Goal: Transaction & Acquisition: Purchase product/service

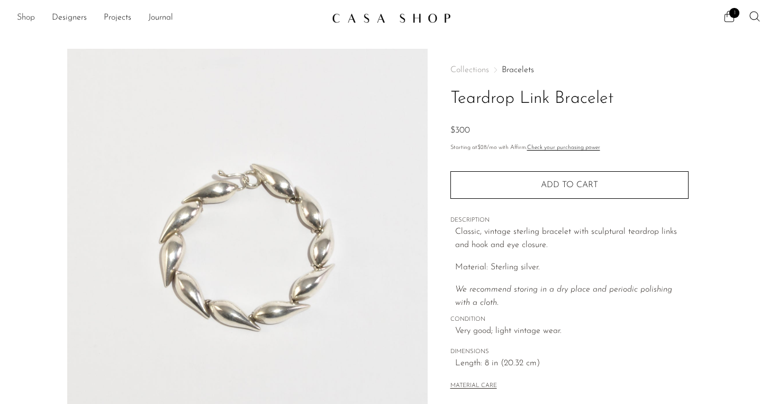
click at [23, 17] on link "Shop" at bounding box center [26, 18] width 18 height 14
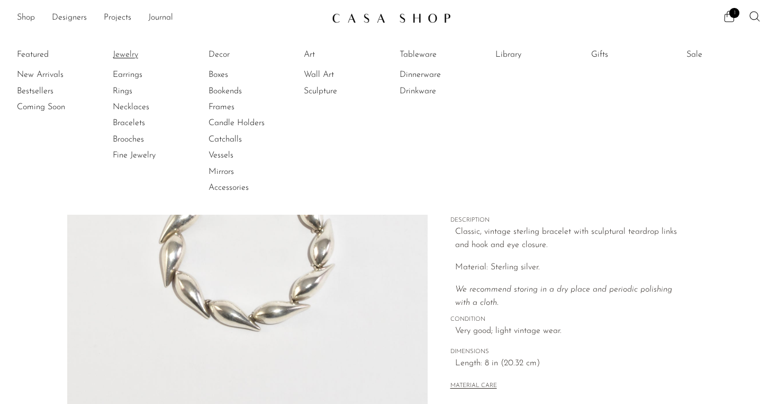
click at [129, 56] on link "Jewelry" at bounding box center [152, 55] width 79 height 12
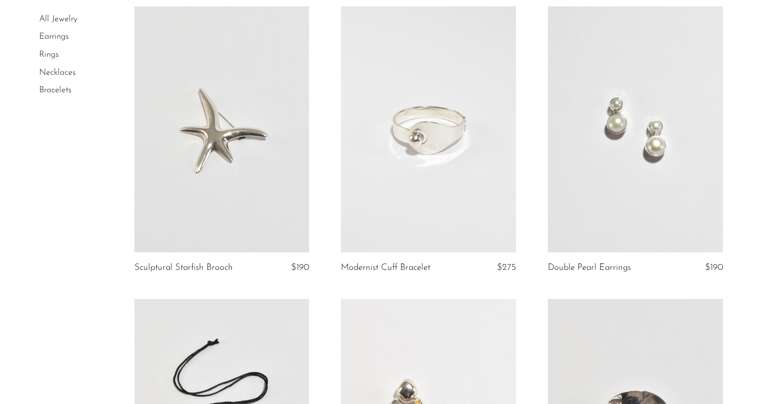
scroll to position [1270, 0]
click at [425, 169] on link at bounding box center [428, 127] width 175 height 245
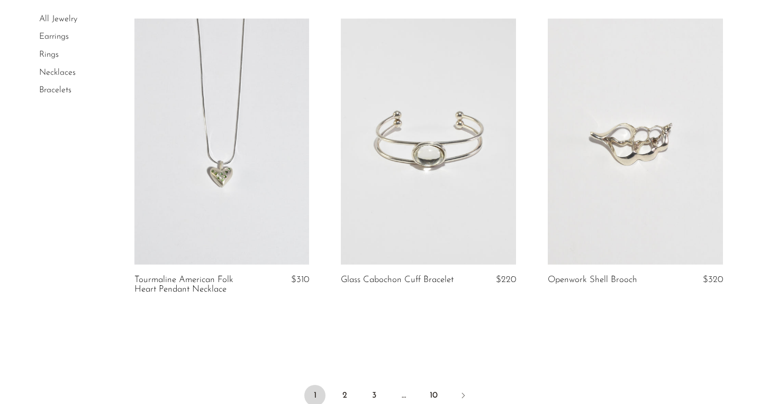
scroll to position [3318, 0]
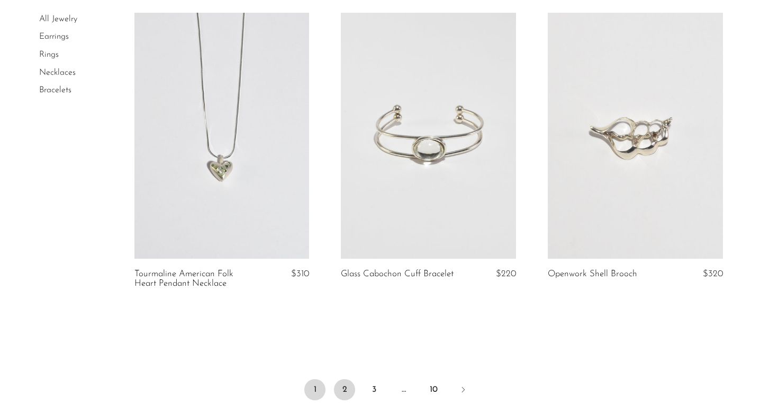
click at [342, 391] on link "2" at bounding box center [344, 389] width 21 height 21
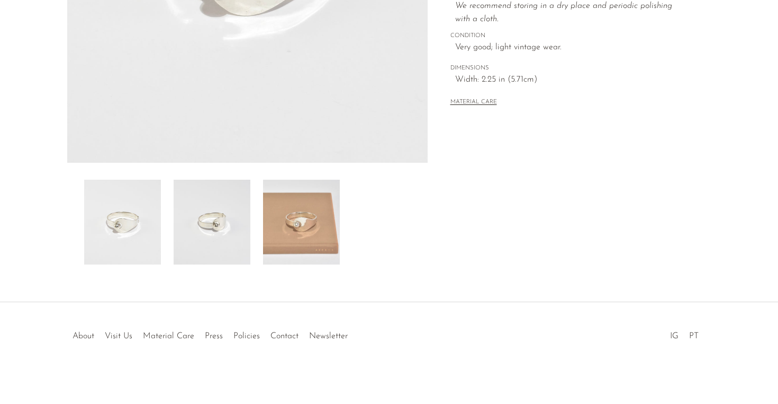
scroll to position [285, 0]
click at [303, 229] on img at bounding box center [301, 220] width 77 height 85
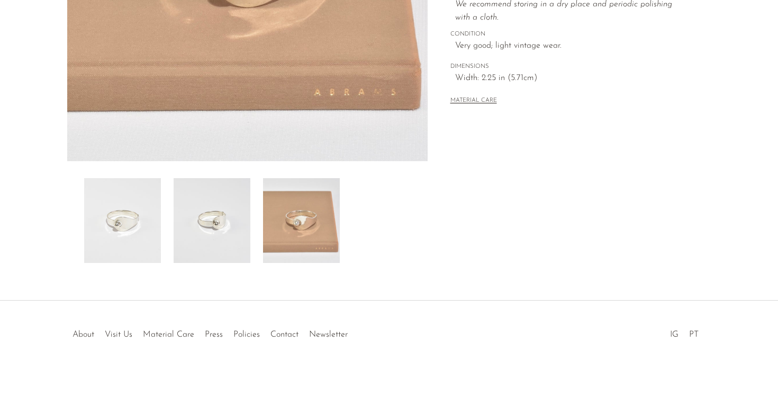
click at [228, 226] on img at bounding box center [212, 220] width 77 height 85
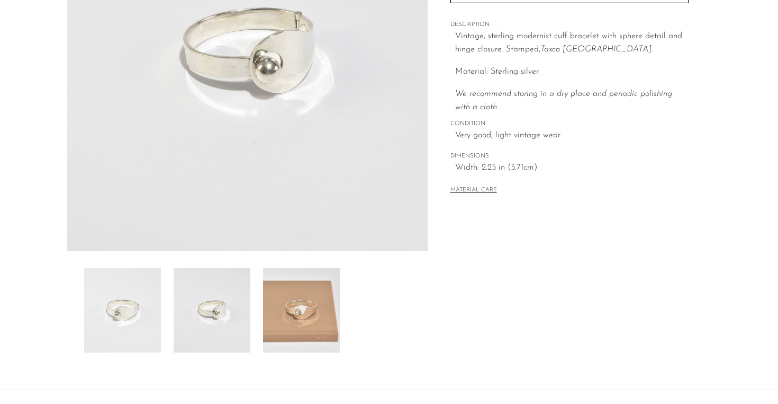
scroll to position [194, 0]
click at [153, 336] on img at bounding box center [122, 310] width 77 height 85
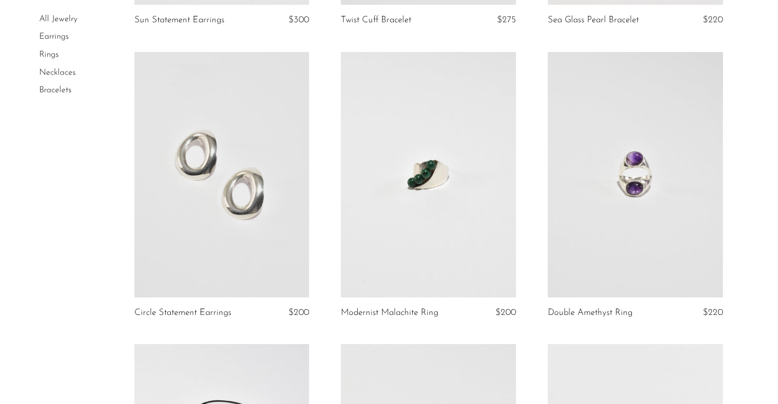
scroll to position [345, 0]
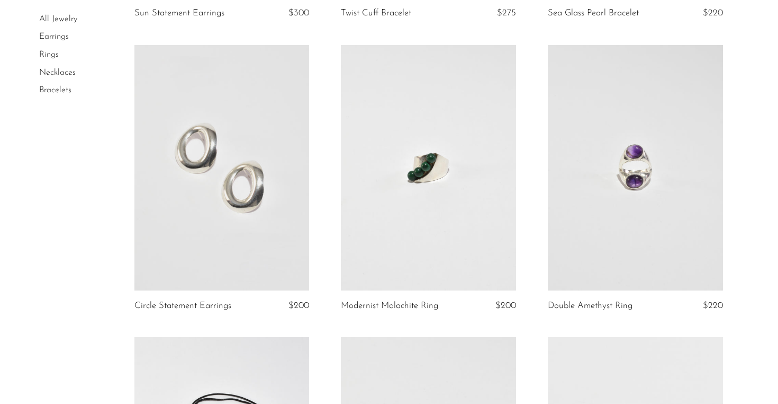
click at [433, 235] on link at bounding box center [428, 167] width 175 height 245
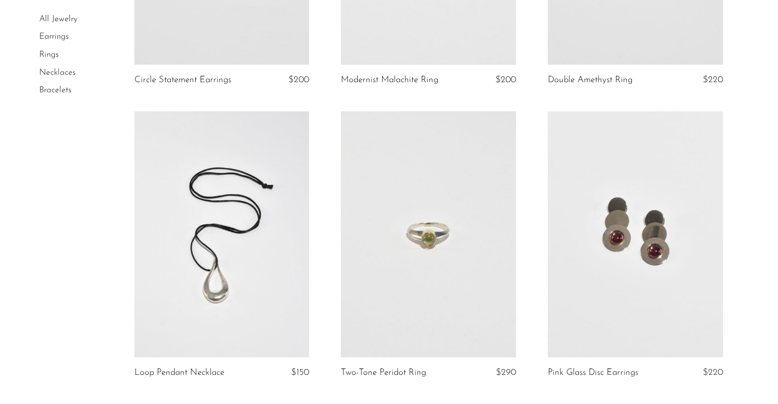
scroll to position [571, 0]
click at [651, 274] on link at bounding box center [635, 232] width 175 height 245
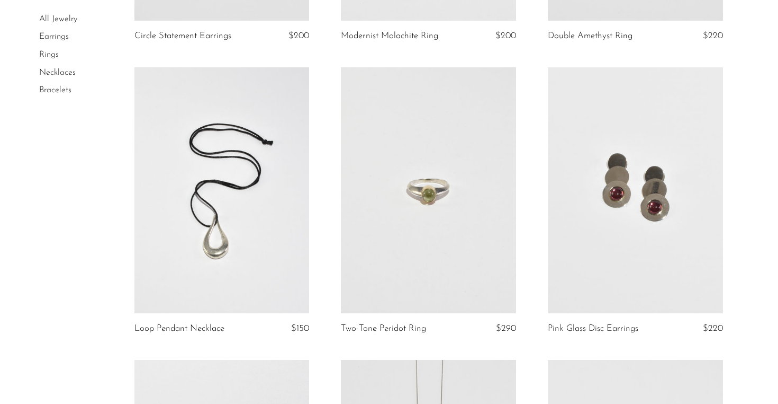
scroll to position [621, 0]
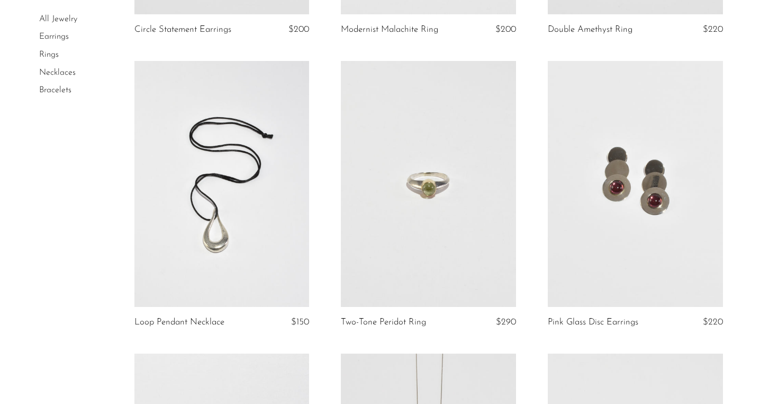
click at [190, 271] on link at bounding box center [222, 183] width 175 height 245
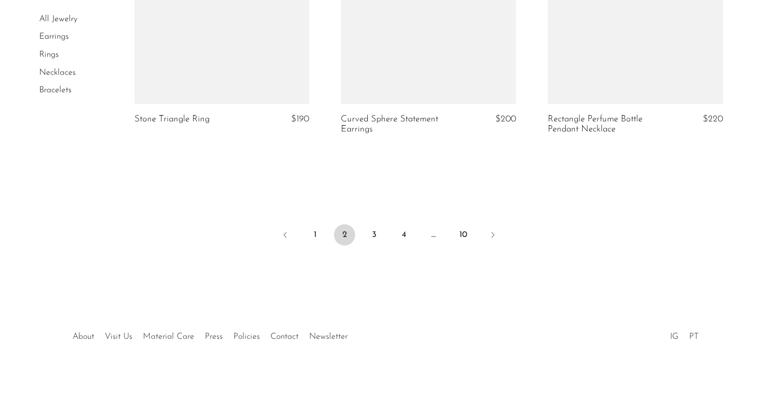
scroll to position [3486, 0]
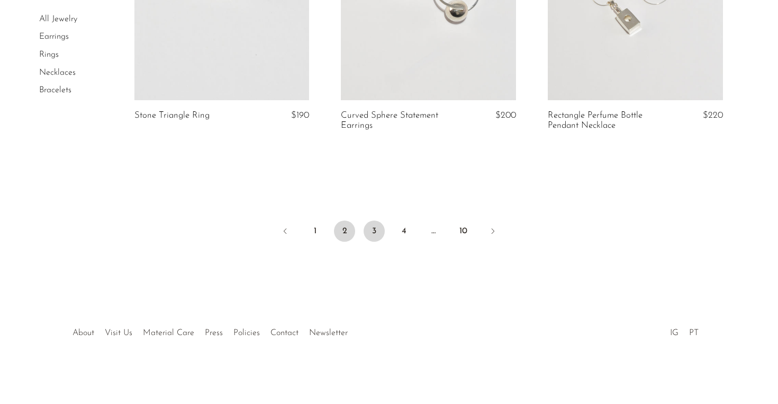
click at [372, 230] on link "3" at bounding box center [374, 230] width 21 height 21
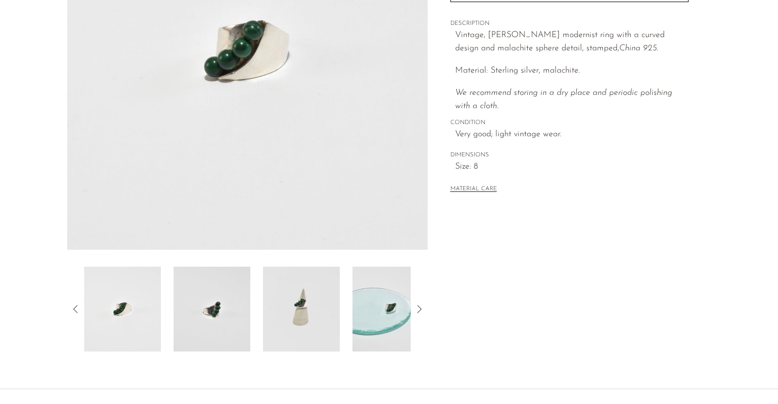
scroll to position [286, 0]
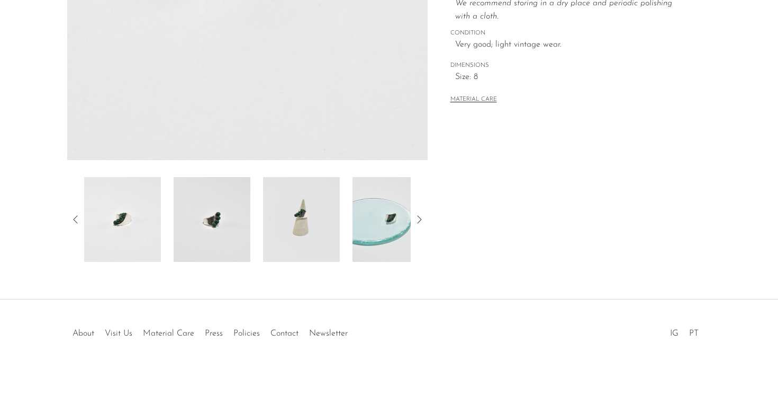
click at [284, 220] on img at bounding box center [301, 219] width 77 height 85
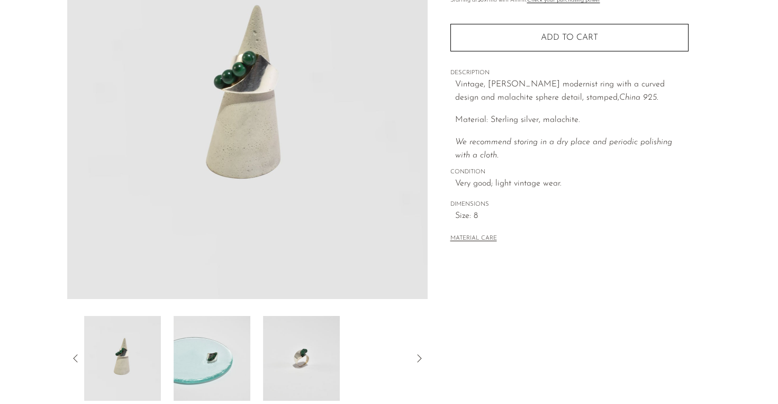
scroll to position [146, 0]
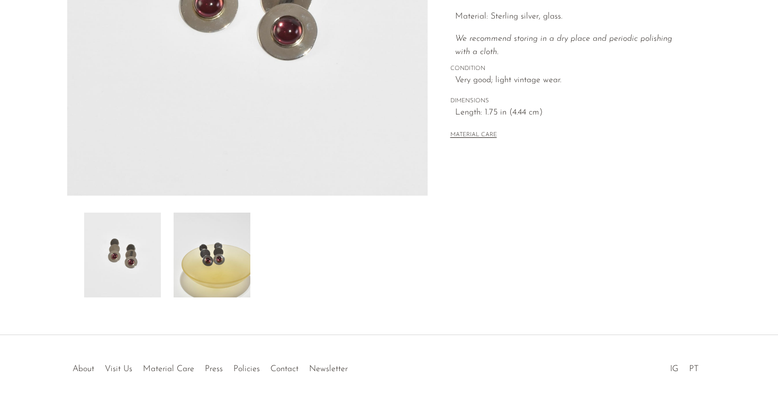
scroll to position [272, 0]
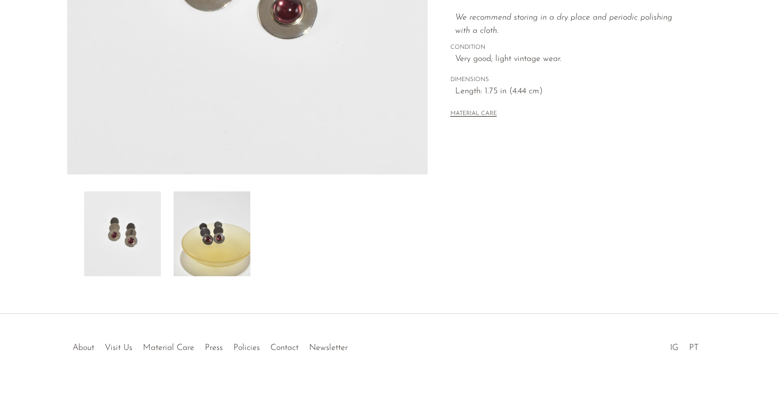
click at [211, 240] on img at bounding box center [212, 233] width 77 height 85
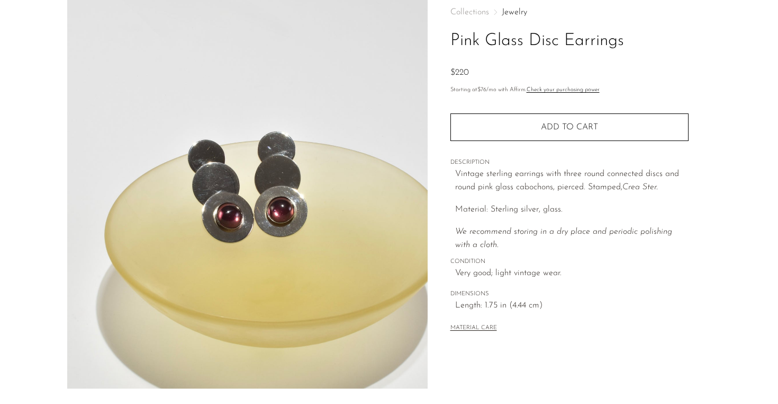
scroll to position [47, 0]
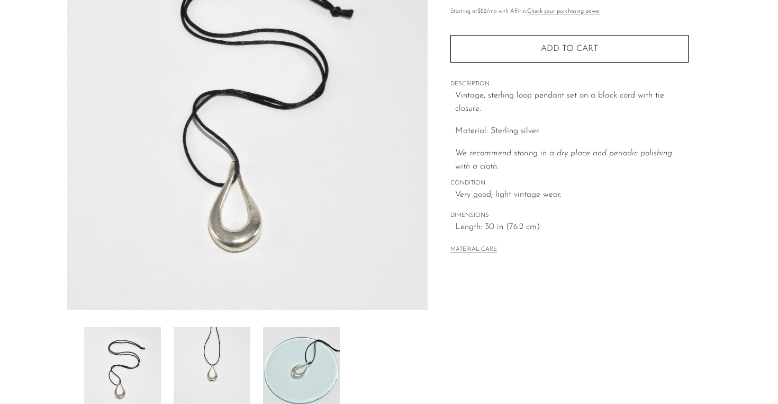
scroll to position [154, 0]
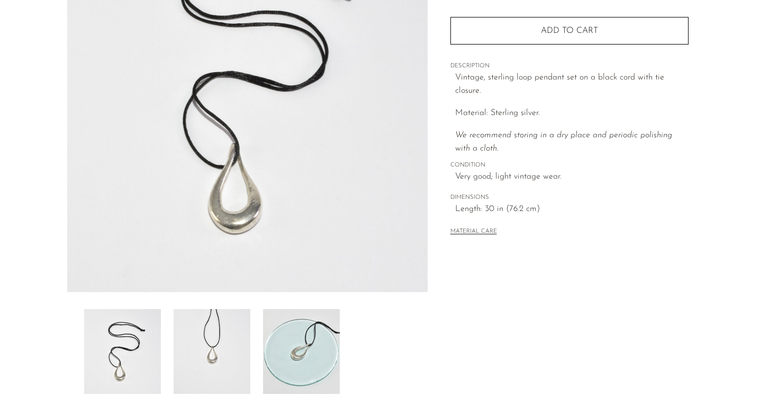
click at [220, 354] on img at bounding box center [212, 351] width 77 height 85
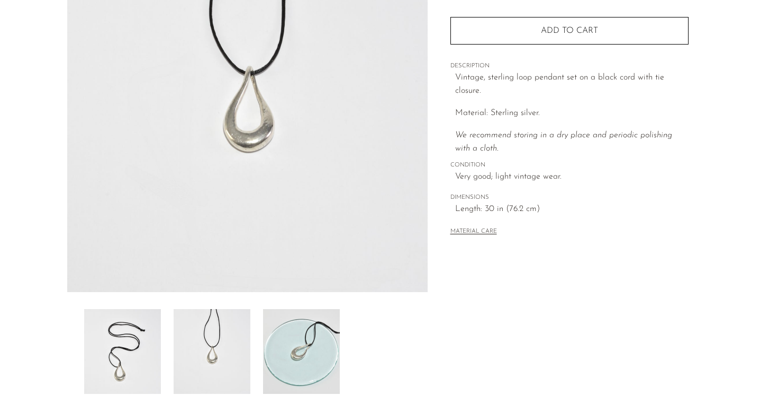
click at [304, 363] on img at bounding box center [301, 351] width 77 height 85
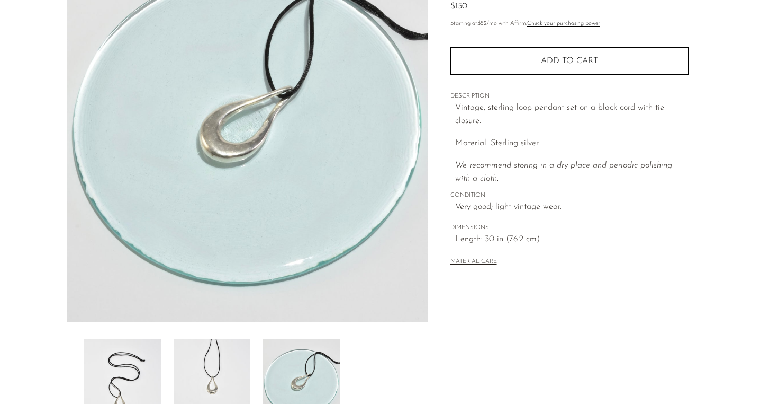
scroll to position [127, 0]
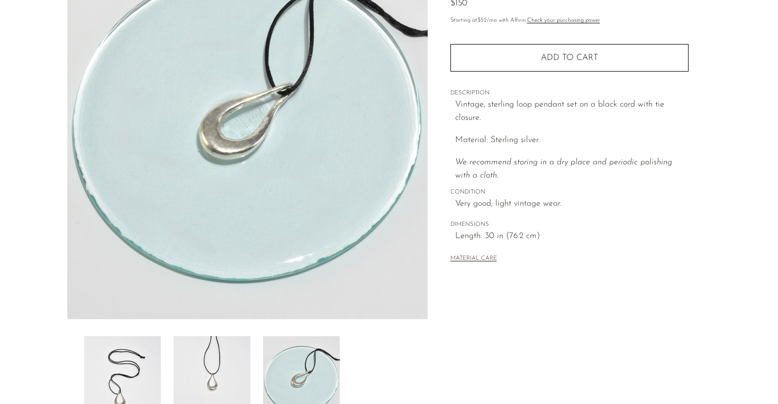
click at [307, 354] on img at bounding box center [301, 378] width 77 height 85
click at [230, 365] on img at bounding box center [212, 378] width 77 height 85
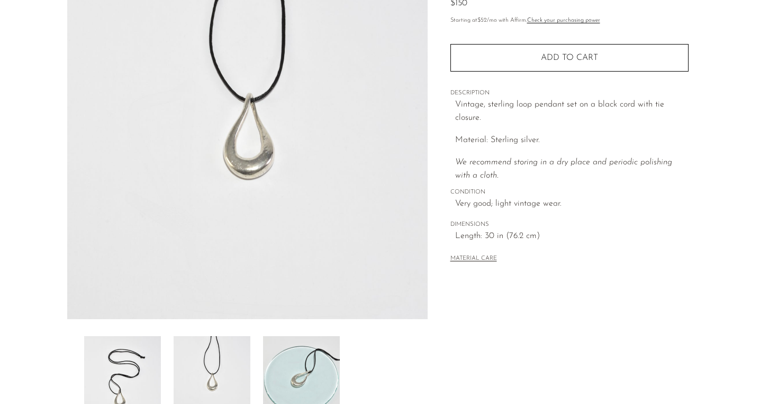
click at [117, 368] on img at bounding box center [122, 378] width 77 height 85
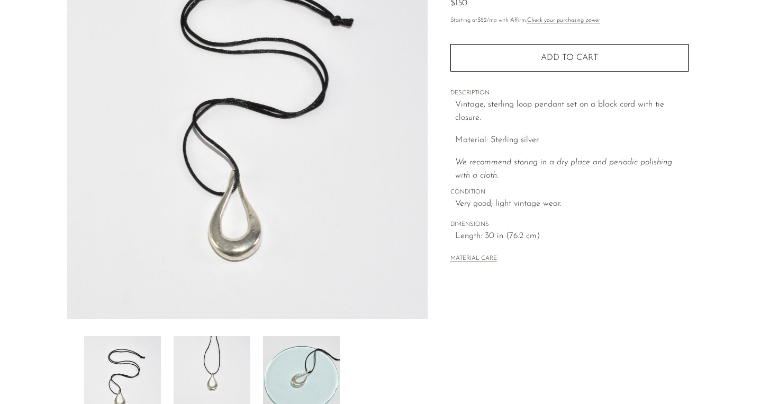
click at [182, 356] on img at bounding box center [212, 378] width 77 height 85
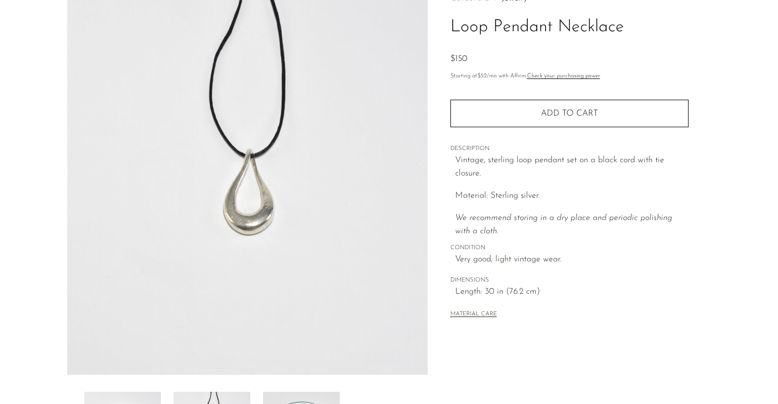
scroll to position [0, 0]
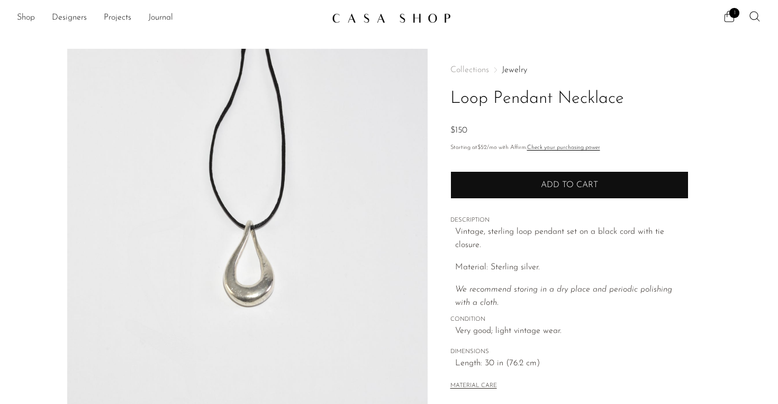
click at [589, 182] on span "Add to cart" at bounding box center [569, 185] width 57 height 8
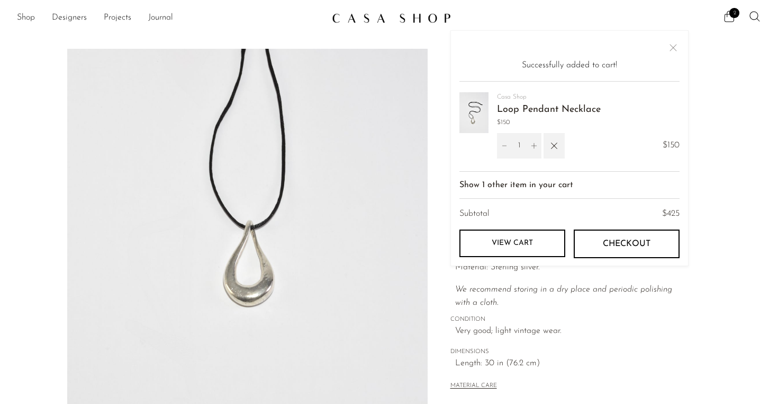
click at [31, 85] on section "Loop Pendant Necklace $150" at bounding box center [389, 298] width 778 height 499
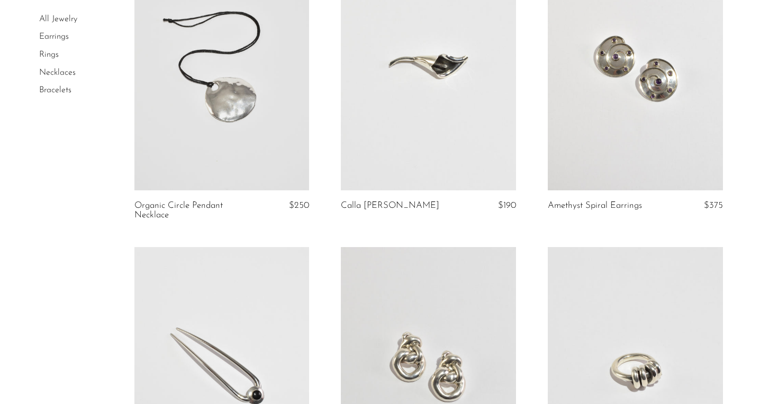
scroll to position [731, 0]
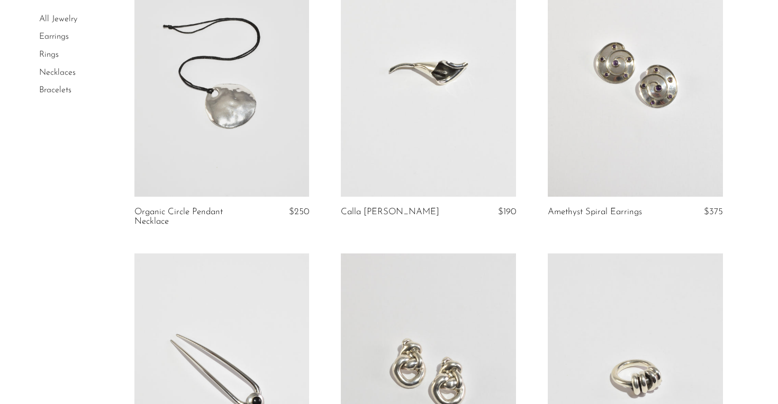
click at [187, 214] on link "Organic Circle Pendant Necklace" at bounding box center [193, 217] width 116 height 20
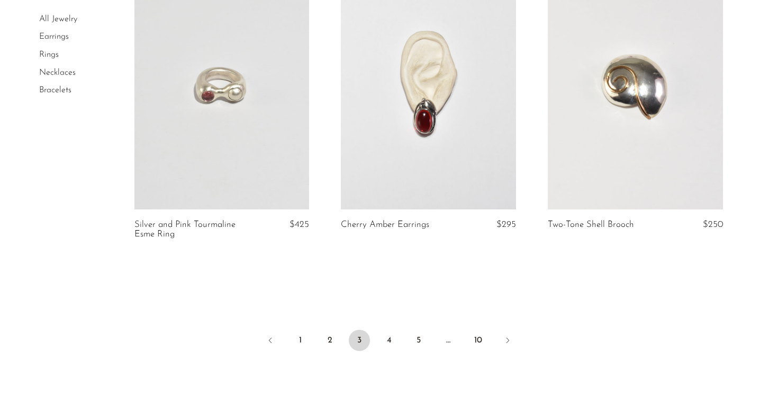
scroll to position [3405, 0]
click at [387, 330] on link "4" at bounding box center [389, 340] width 21 height 21
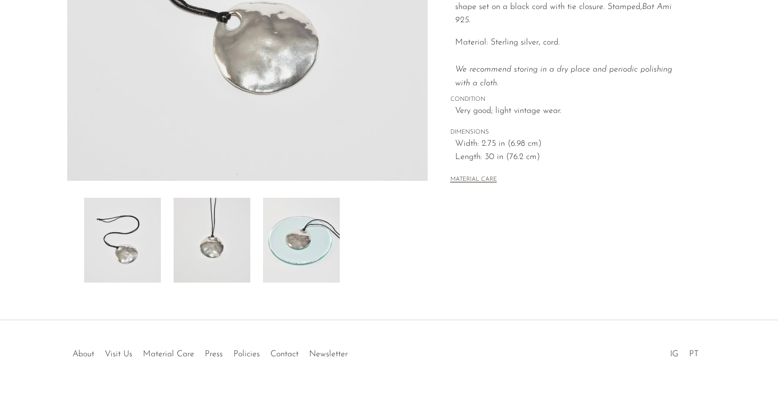
scroll to position [271, 0]
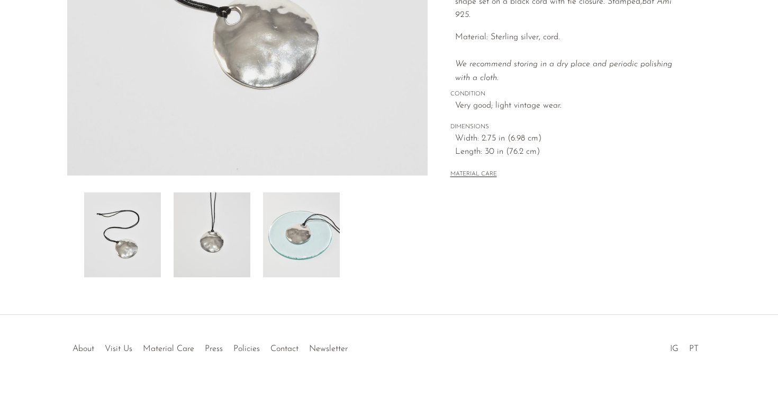
click at [287, 219] on img at bounding box center [301, 234] width 77 height 85
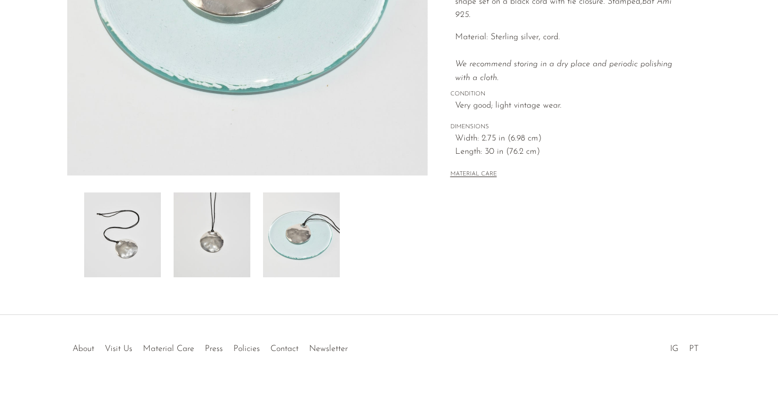
click at [250, 221] on div at bounding box center [247, 234] width 327 height 85
click at [174, 230] on img at bounding box center [212, 234] width 77 height 85
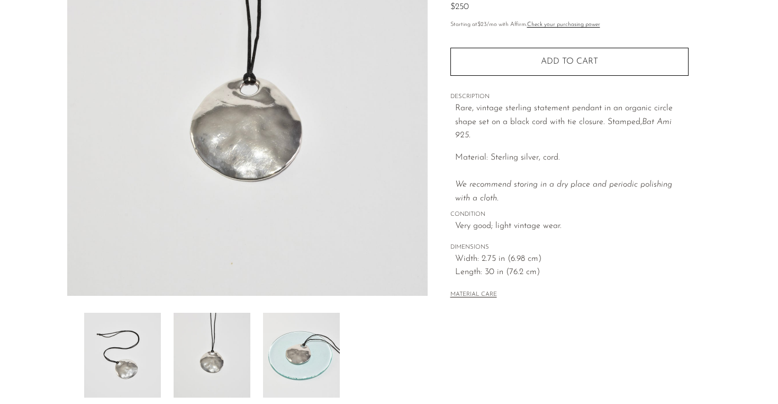
scroll to position [140, 0]
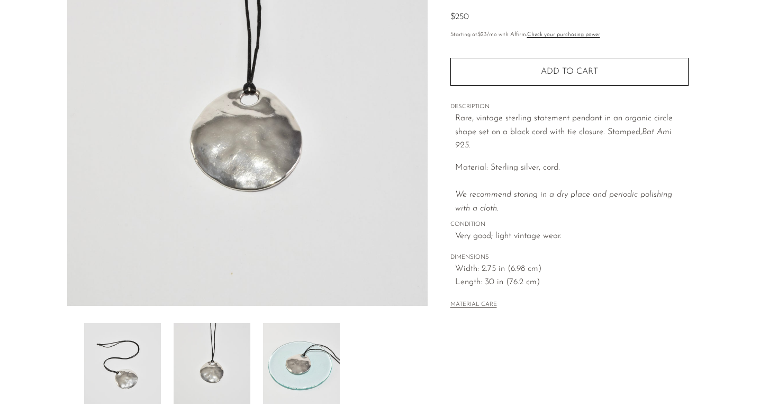
click at [233, 340] on img at bounding box center [212, 364] width 77 height 85
click at [162, 344] on div at bounding box center [247, 364] width 327 height 85
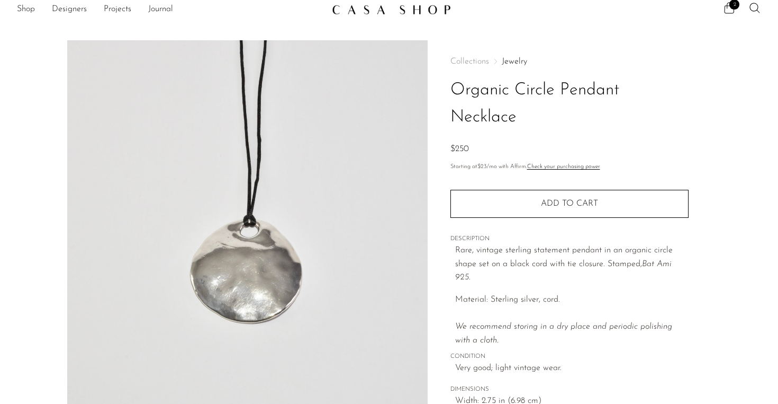
scroll to position [0, 0]
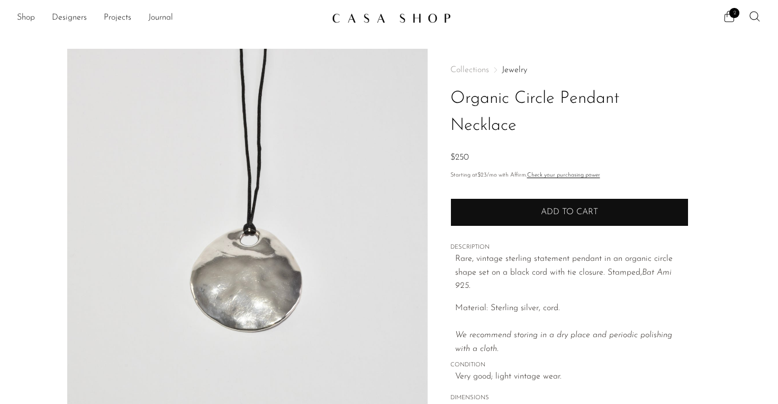
click at [483, 207] on button "Add to cart" at bounding box center [570, 212] width 238 height 28
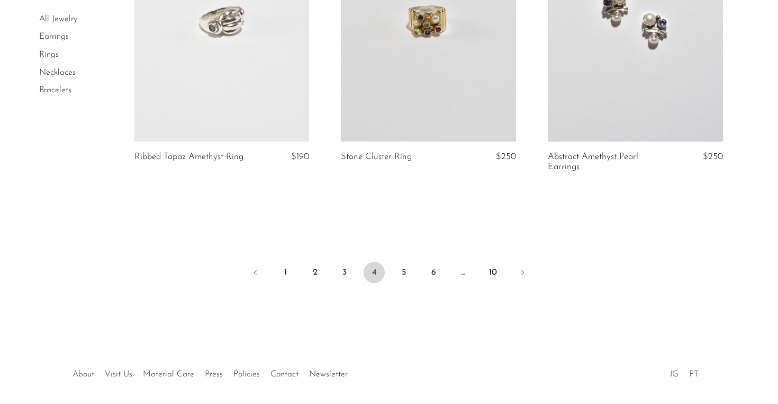
scroll to position [3532, 0]
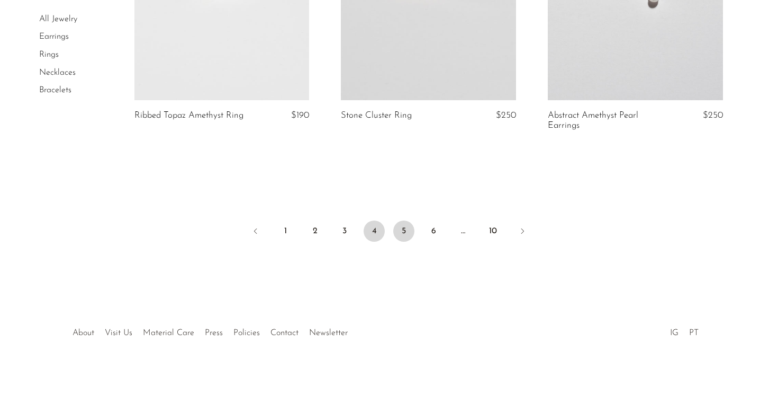
click at [401, 230] on link "5" at bounding box center [403, 230] width 21 height 21
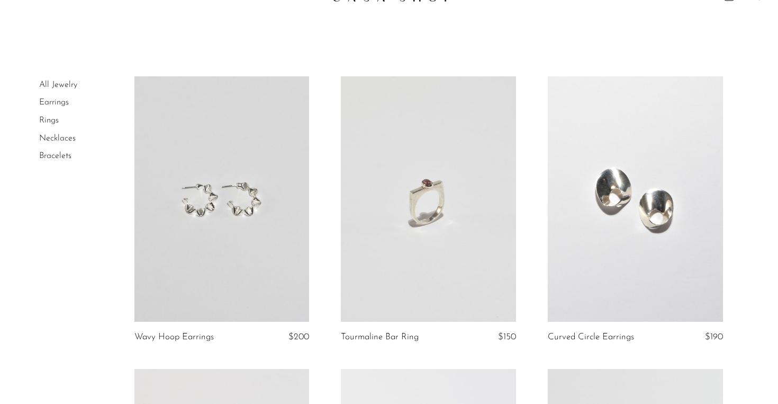
scroll to position [24, 0]
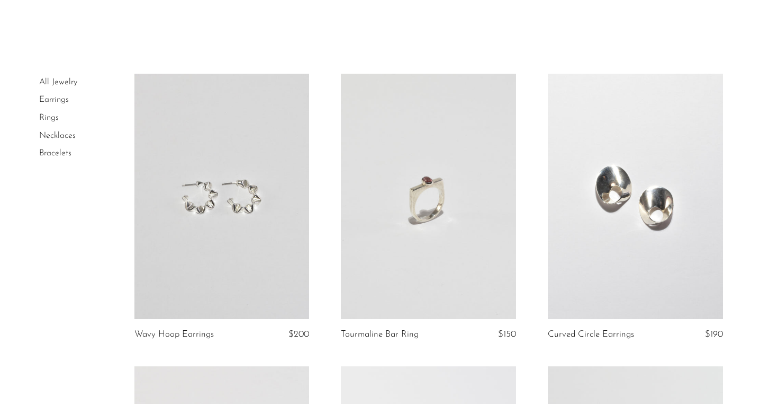
click at [395, 283] on link at bounding box center [428, 196] width 175 height 245
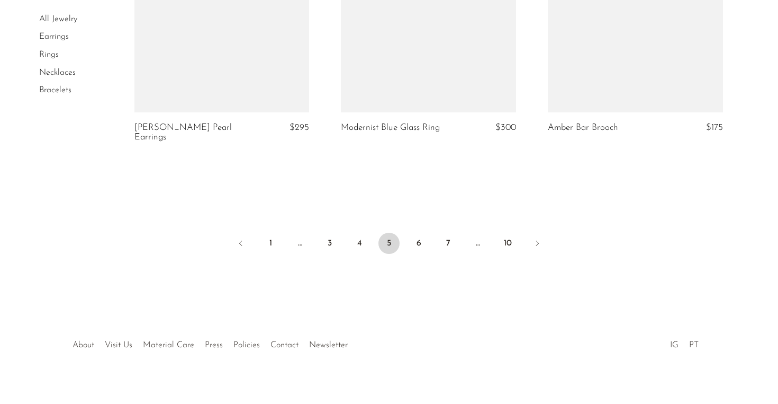
scroll to position [3500, 0]
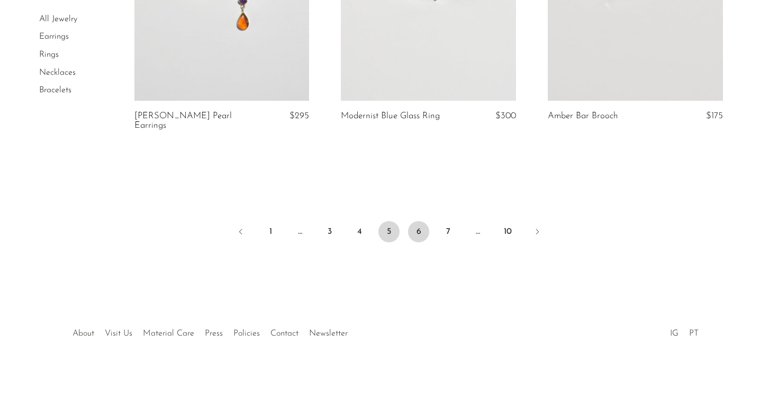
click at [419, 230] on link "6" at bounding box center [418, 231] width 21 height 21
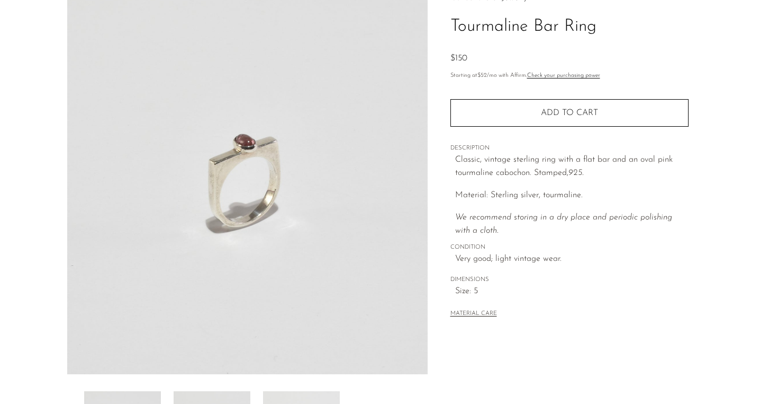
scroll to position [286, 0]
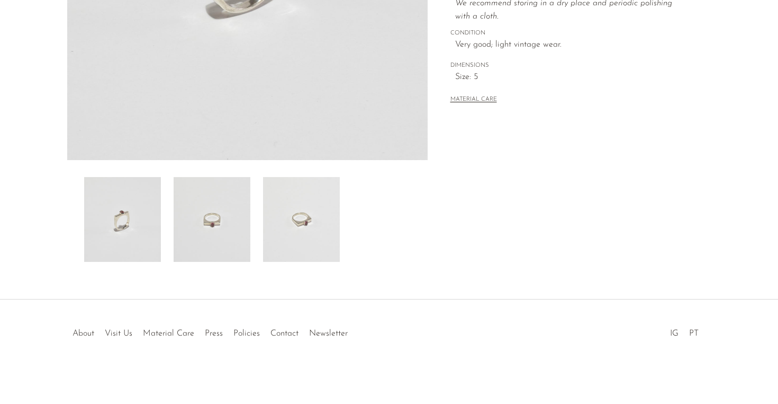
click at [219, 222] on img at bounding box center [212, 219] width 77 height 85
click at [306, 223] on img at bounding box center [301, 219] width 77 height 85
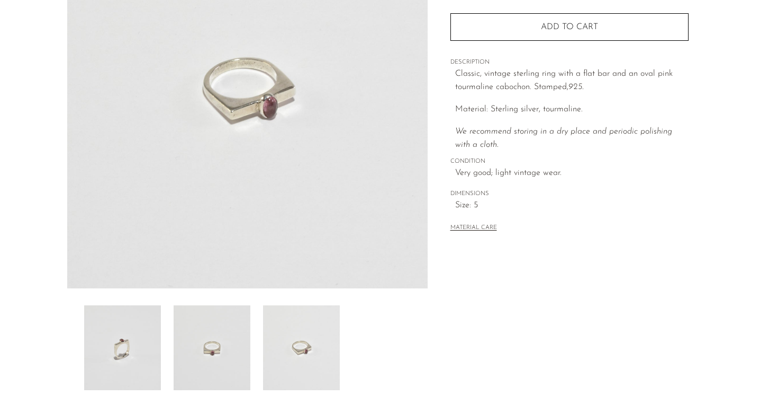
scroll to position [158, 0]
click at [463, 228] on button "MATERIAL CARE" at bounding box center [474, 227] width 47 height 8
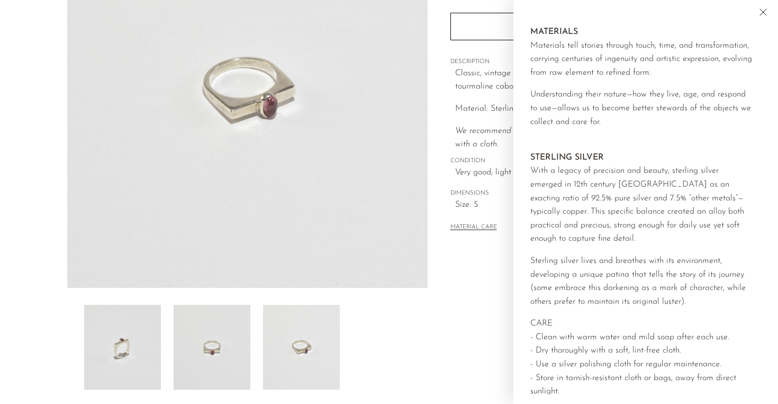
click at [474, 225] on button "MATERIAL CARE" at bounding box center [474, 227] width 47 height 8
click at [373, 235] on img at bounding box center [247, 88] width 361 height 397
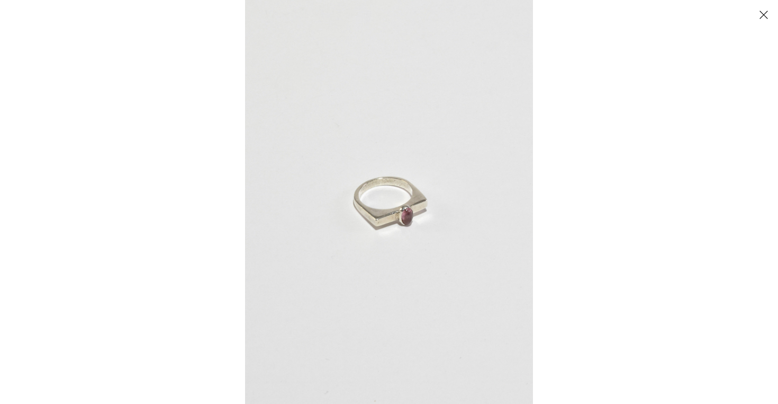
click at [443, 293] on img at bounding box center [389, 202] width 288 height 404
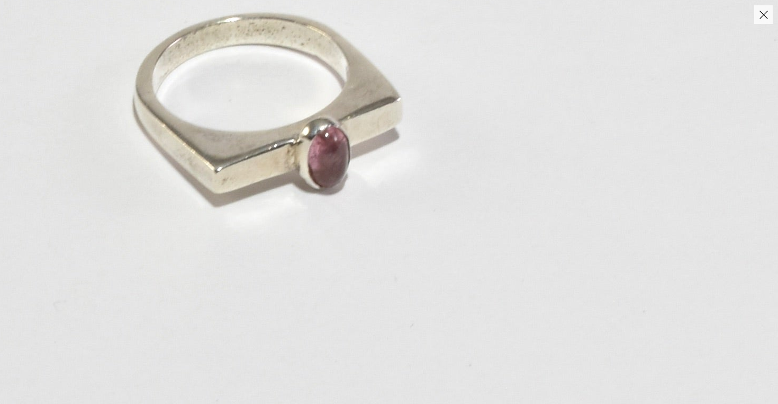
click at [768, 26] on img at bounding box center [263, 105] width 1045 height 1463
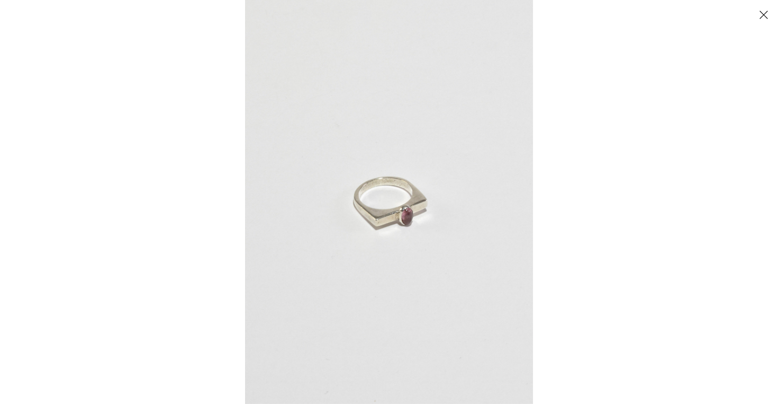
click at [758, 20] on button "Close" at bounding box center [764, 14] width 19 height 19
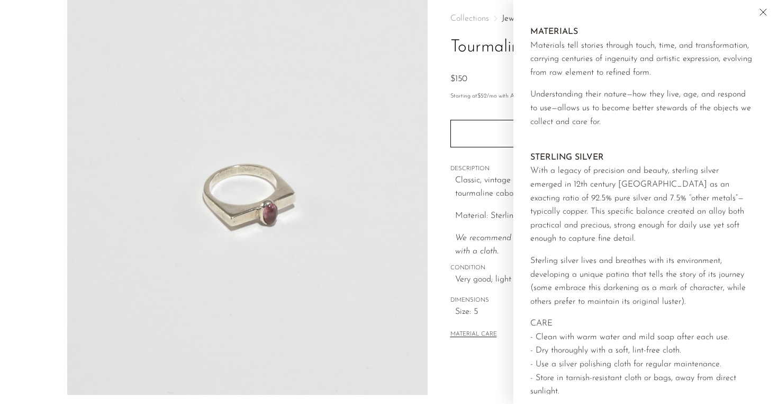
scroll to position [28, 0]
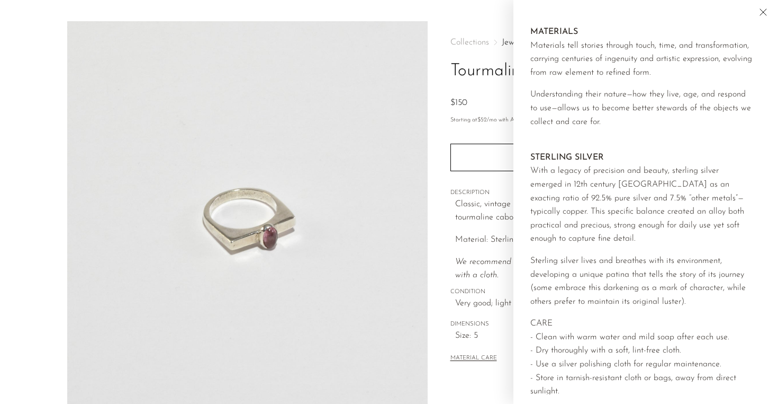
click at [488, 98] on div "$150" at bounding box center [570, 103] width 238 height 14
click at [760, 12] on icon "Close" at bounding box center [763, 12] width 13 height 13
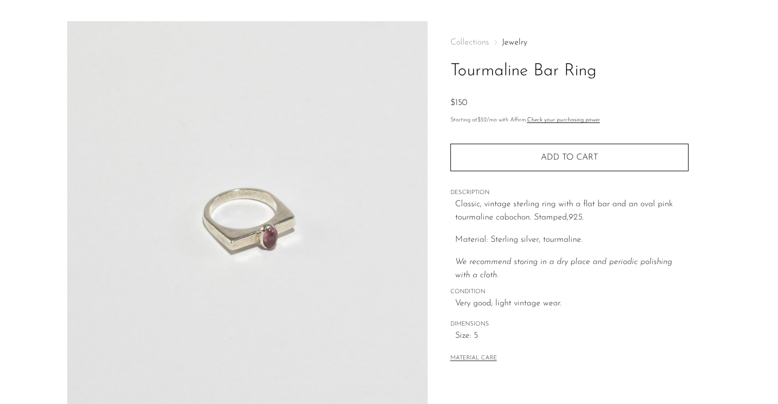
scroll to position [0, 0]
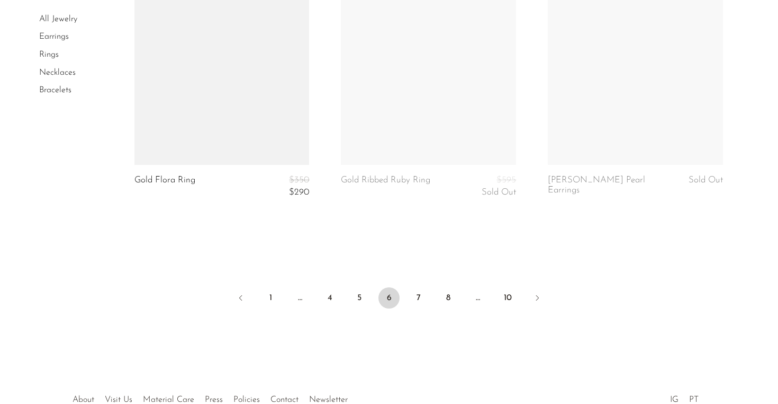
scroll to position [3487, 0]
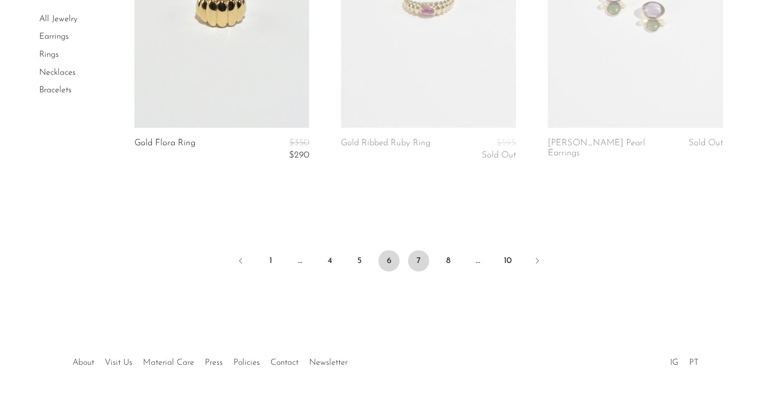
click at [423, 262] on link "7" at bounding box center [418, 260] width 21 height 21
click at [368, 261] on link "5" at bounding box center [359, 260] width 21 height 21
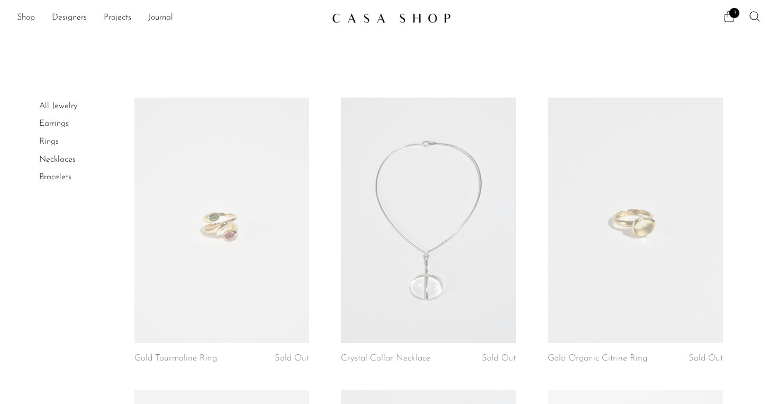
click at [733, 17] on span "3" at bounding box center [735, 13] width 10 height 10
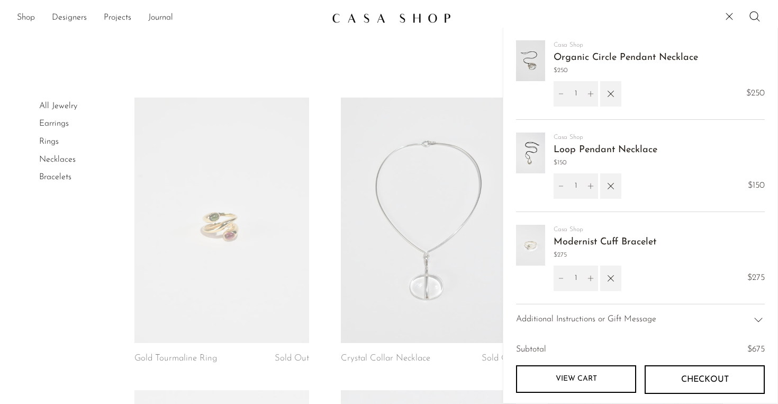
click at [563, 240] on link "Modernist Cuff Bracelet" at bounding box center [605, 242] width 103 height 10
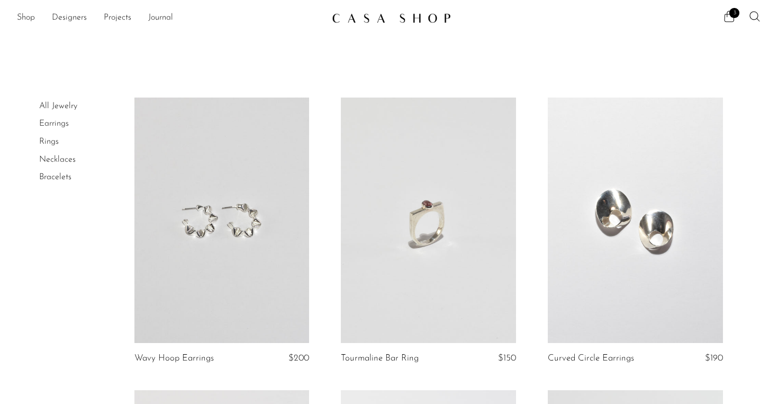
click at [405, 276] on link at bounding box center [428, 219] width 175 height 245
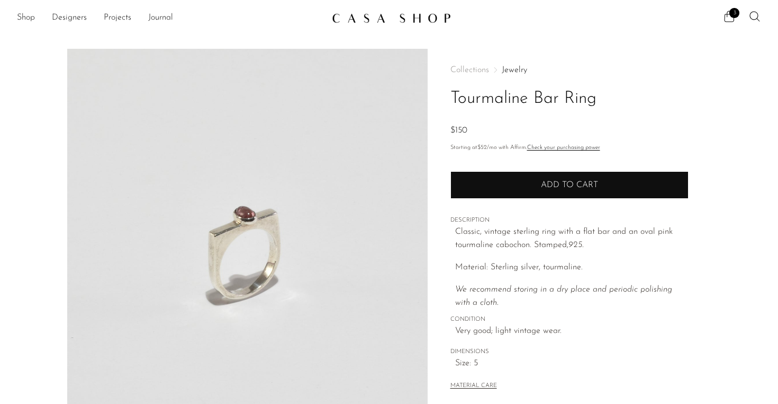
click at [525, 180] on button "Add to cart" at bounding box center [570, 185] width 238 height 28
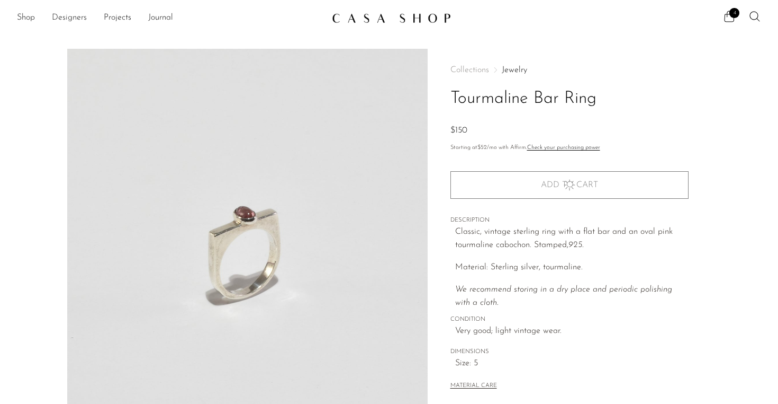
click at [76, 16] on link "Designers" at bounding box center [69, 18] width 35 height 14
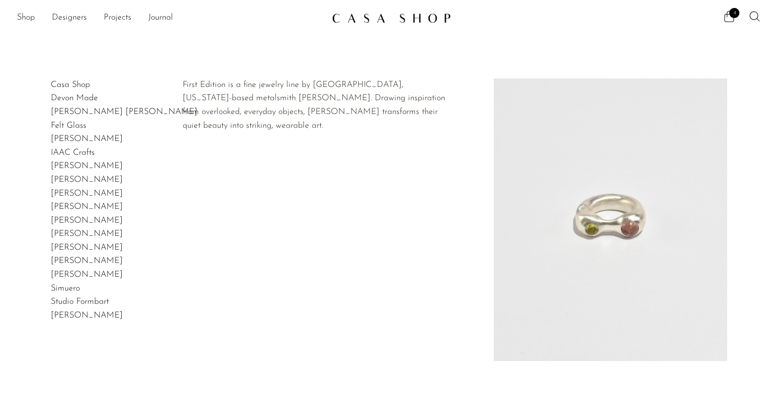
click at [70, 272] on link "[PERSON_NAME]" at bounding box center [87, 274] width 72 height 8
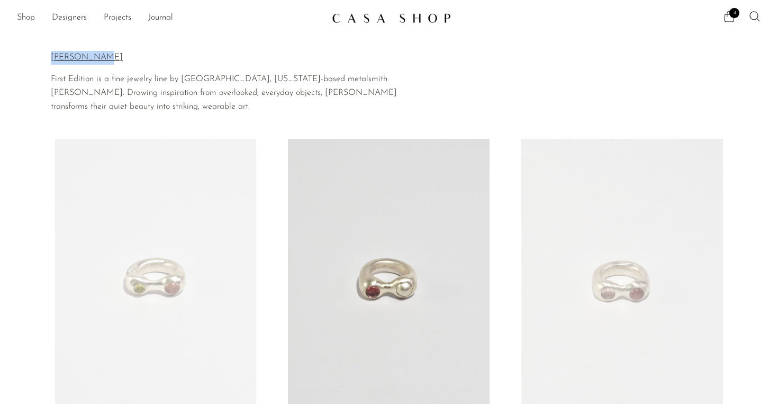
drag, startPoint x: 40, startPoint y: 57, endPoint x: 119, endPoint y: 58, distance: 78.4
click at [119, 59] on section "Home Collections [PERSON_NAME] [PERSON_NAME] First Edition is a fine jewelry li…" at bounding box center [389, 75] width 778 height 75
copy div "Home Collections [PERSON_NAME] [PERSON_NAME]"
click at [53, 16] on link "Designers" at bounding box center [69, 18] width 35 height 14
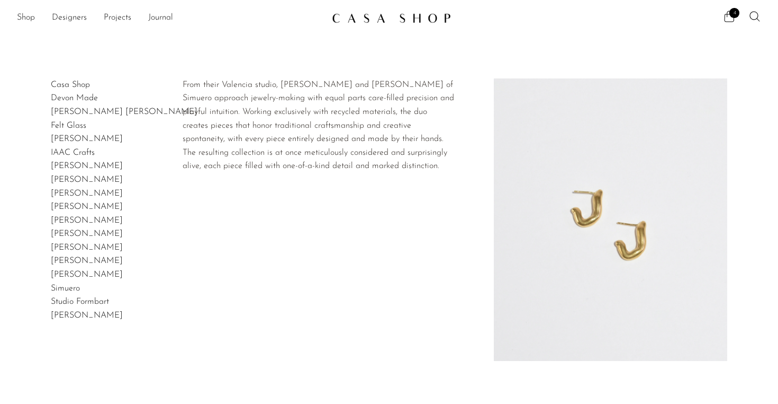
click at [69, 289] on link "Simuero" at bounding box center [65, 288] width 29 height 8
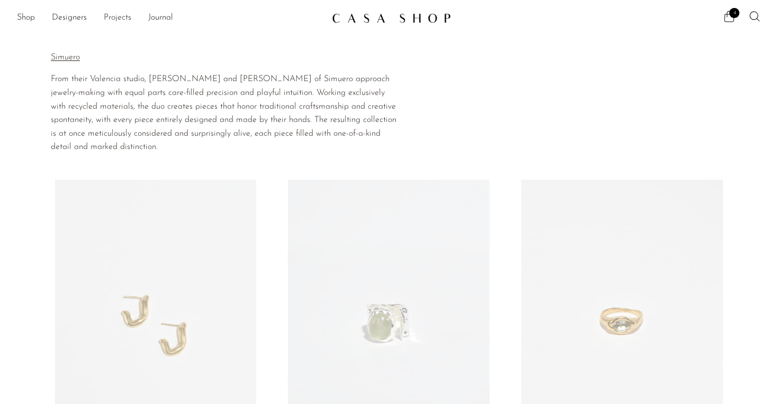
click at [115, 18] on link "Projects" at bounding box center [118, 18] width 28 height 14
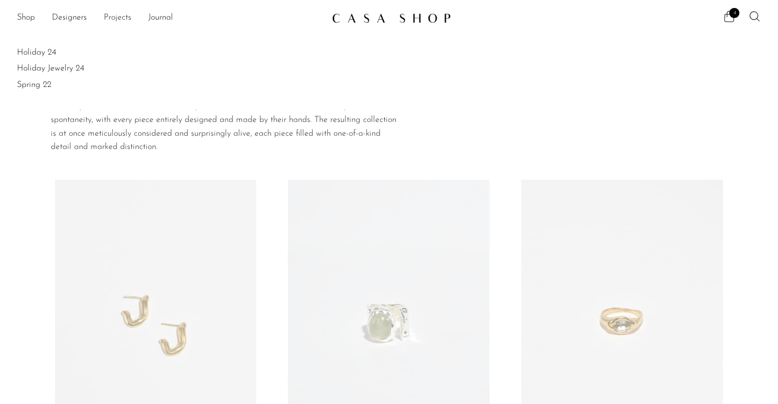
click at [110, 17] on link "Projects" at bounding box center [118, 18] width 28 height 14
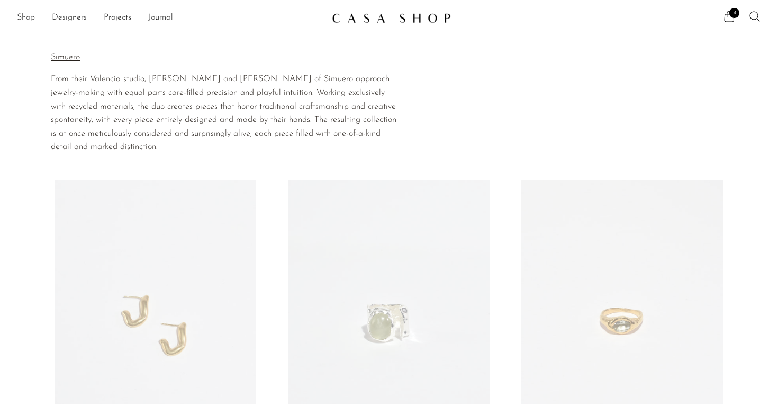
click at [31, 19] on link "Shop" at bounding box center [26, 18] width 18 height 14
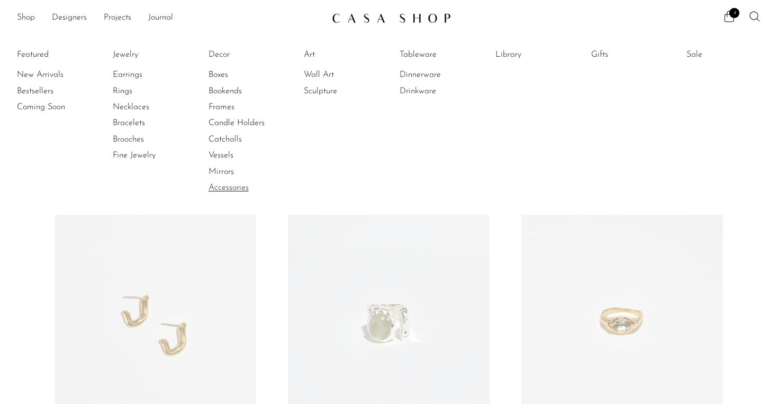
click at [229, 186] on link "Accessories" at bounding box center [248, 188] width 79 height 12
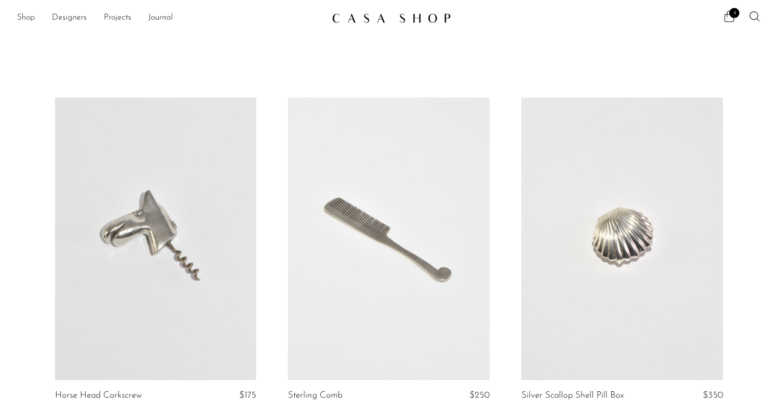
click at [29, 15] on link "Shop" at bounding box center [26, 18] width 18 height 14
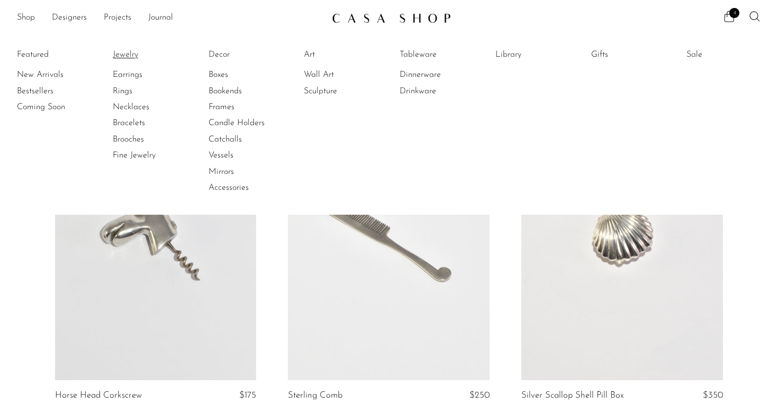
click at [125, 52] on link "Jewelry" at bounding box center [152, 55] width 79 height 12
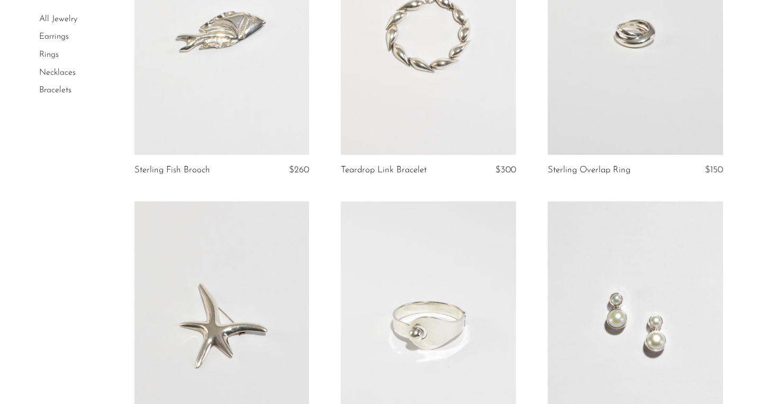
scroll to position [1078, 0]
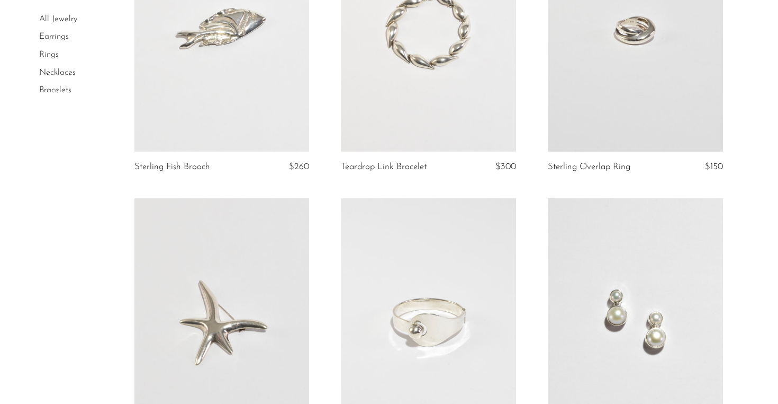
click at [567, 167] on link "Sterling Overlap Ring" at bounding box center [589, 167] width 83 height 10
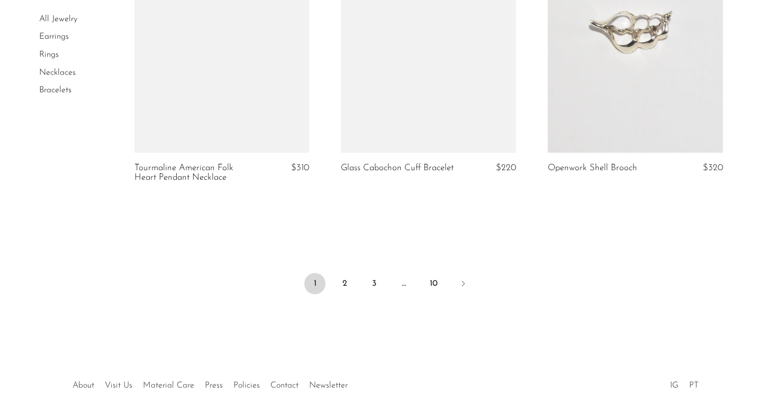
scroll to position [3476, 0]
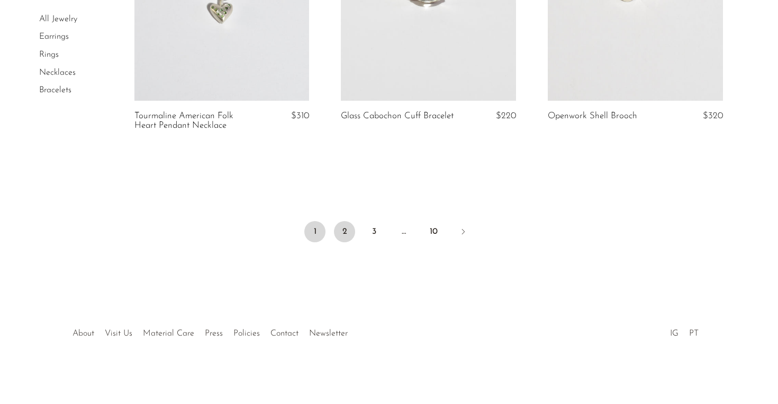
click at [344, 230] on link "2" at bounding box center [344, 231] width 21 height 21
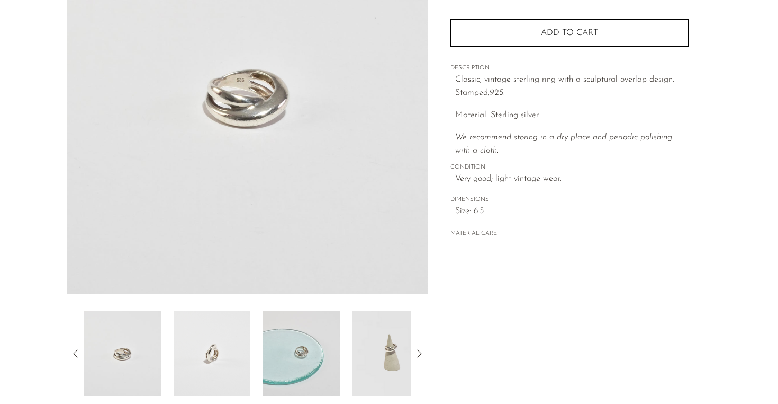
scroll to position [286, 0]
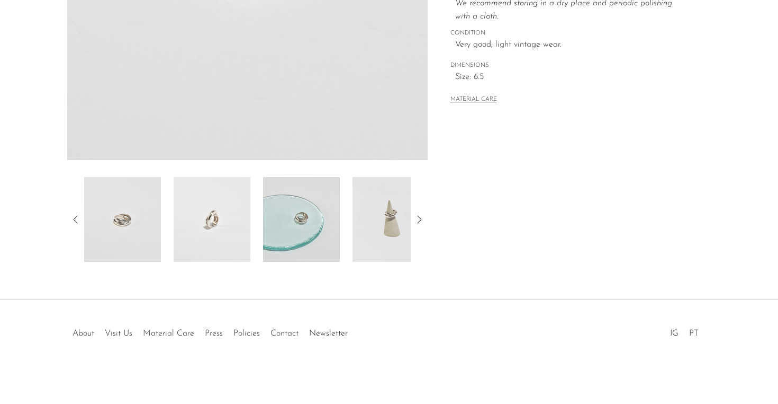
click at [226, 217] on img at bounding box center [212, 219] width 77 height 85
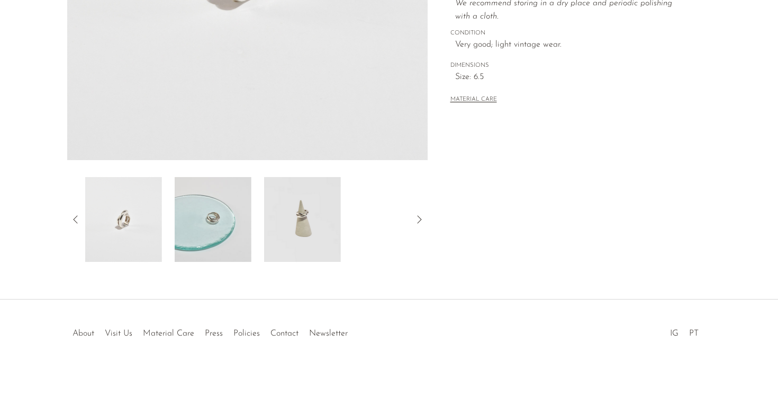
click at [267, 221] on img at bounding box center [302, 219] width 77 height 85
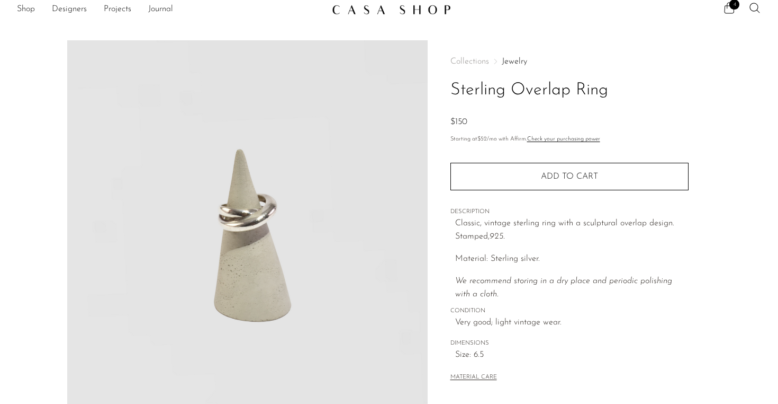
scroll to position [0, 0]
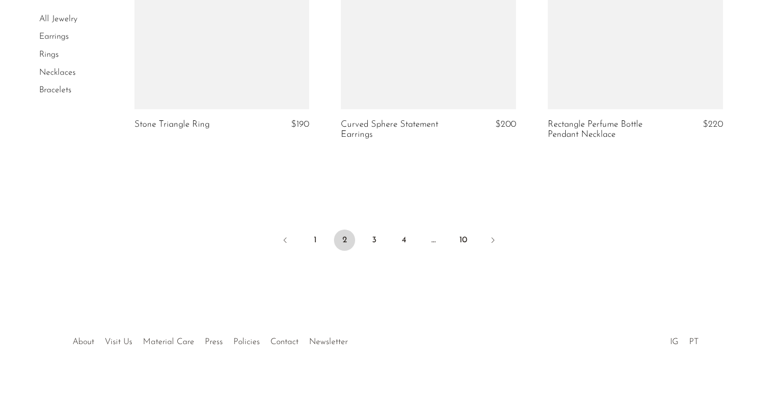
scroll to position [3486, 0]
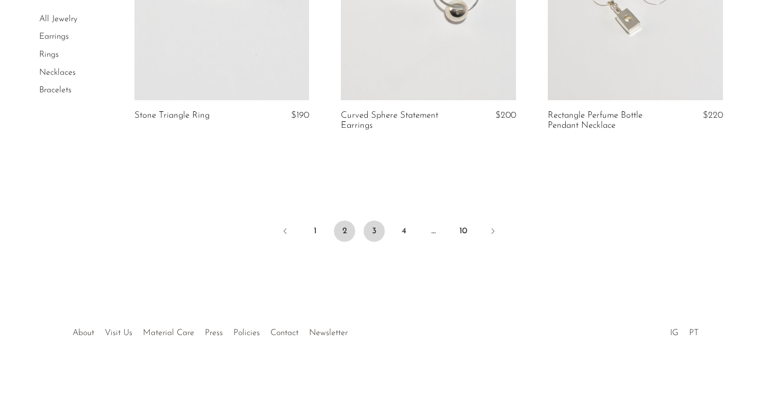
click at [369, 228] on link "3" at bounding box center [374, 230] width 21 height 21
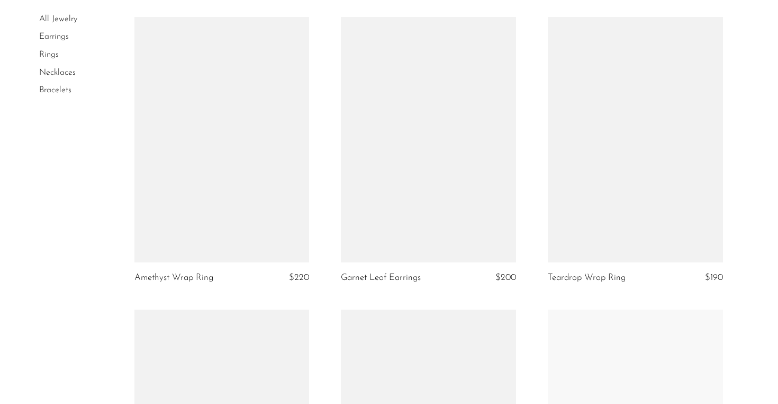
scroll to position [1868, 0]
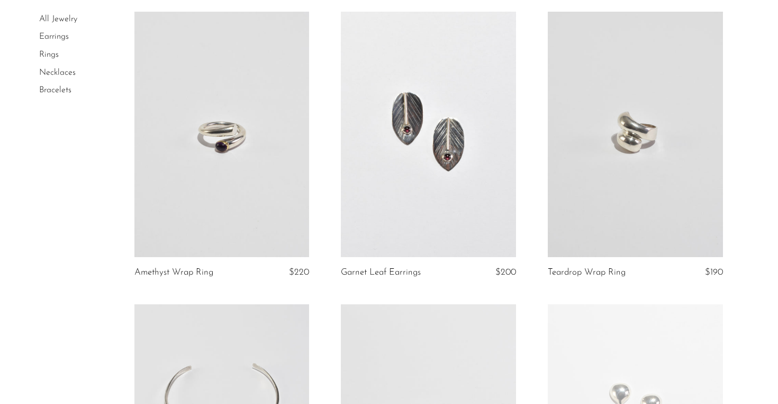
click at [180, 271] on link "Amethyst Wrap Ring" at bounding box center [174, 272] width 79 height 10
click at [572, 272] on link "Teardrop Wrap Ring" at bounding box center [587, 272] width 78 height 10
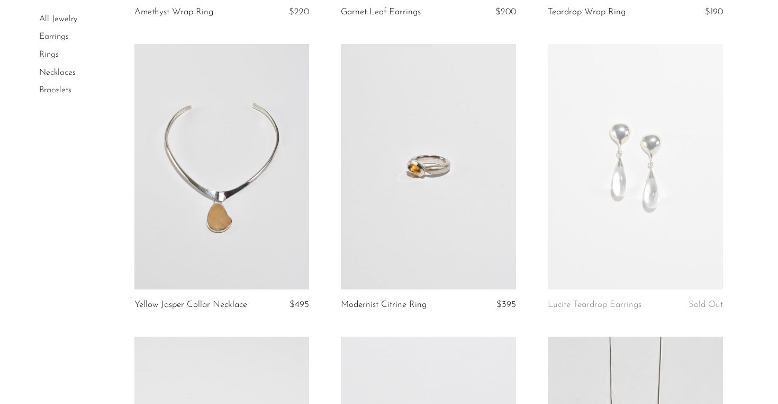
scroll to position [2135, 0]
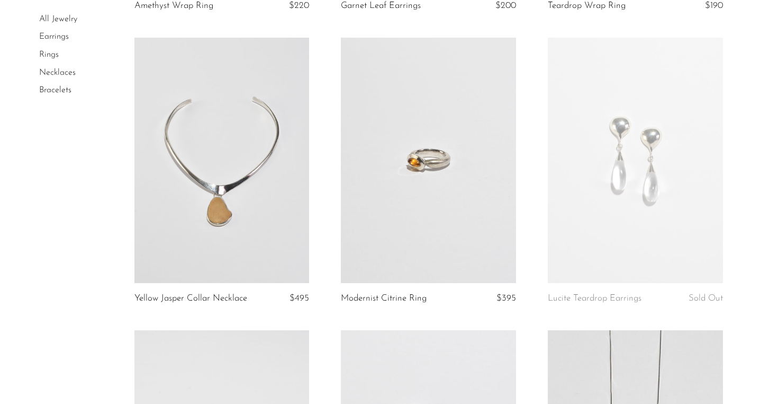
click at [349, 262] on link at bounding box center [428, 160] width 175 height 245
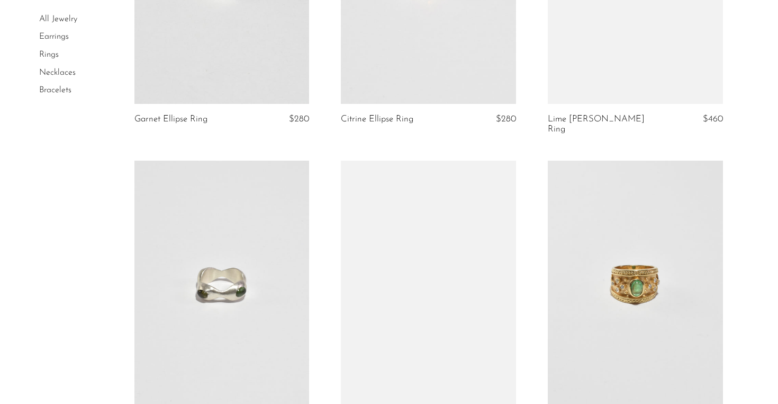
scroll to position [2914, 0]
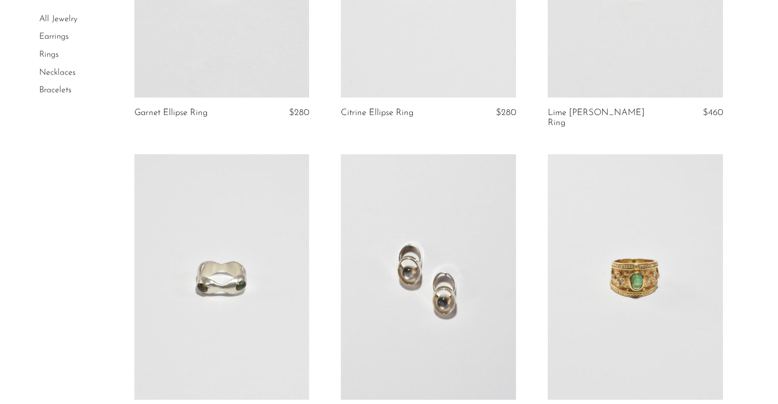
click at [585, 117] on link "Lime Beryl Sling Ring" at bounding box center [606, 118] width 116 height 20
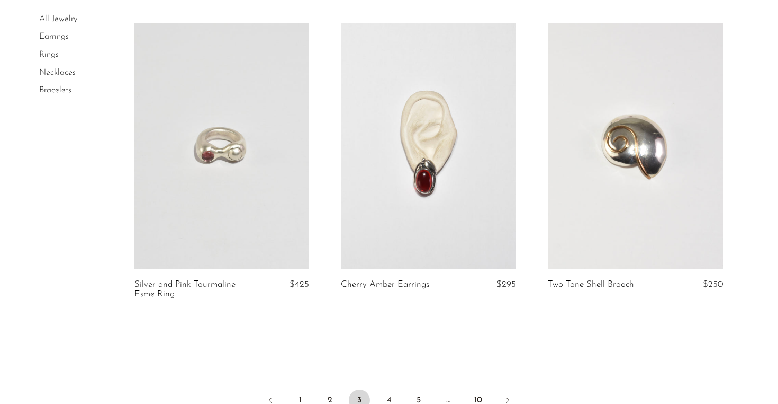
scroll to position [3348, 0]
click at [390, 388] on link "4" at bounding box center [389, 398] width 21 height 21
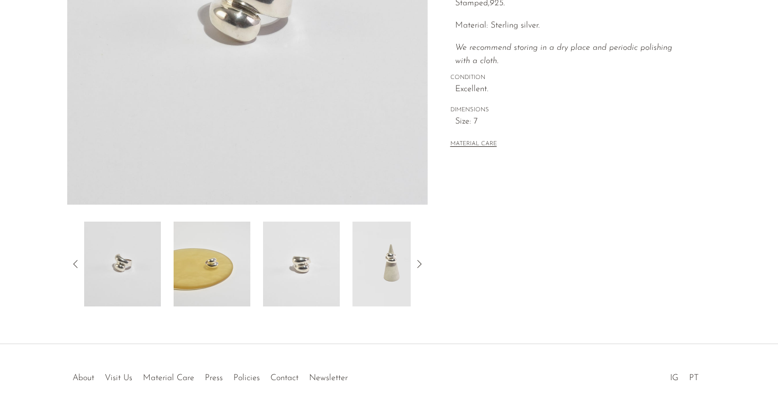
scroll to position [286, 0]
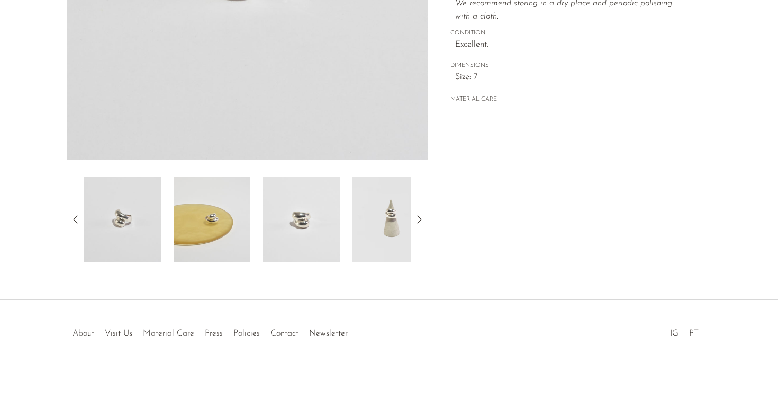
click at [214, 204] on img at bounding box center [212, 219] width 77 height 85
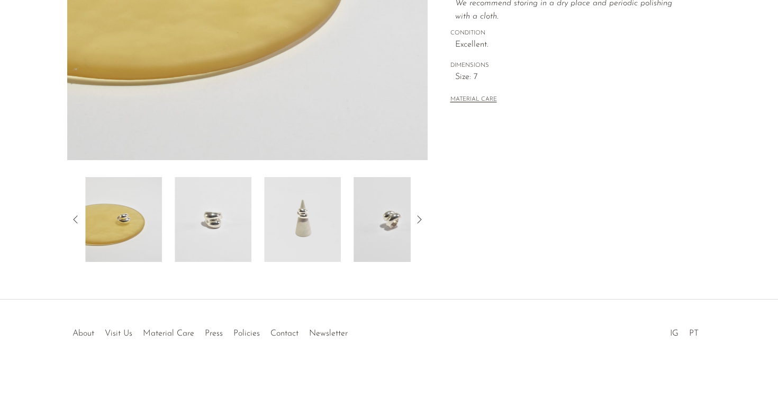
click at [289, 225] on img at bounding box center [302, 219] width 77 height 85
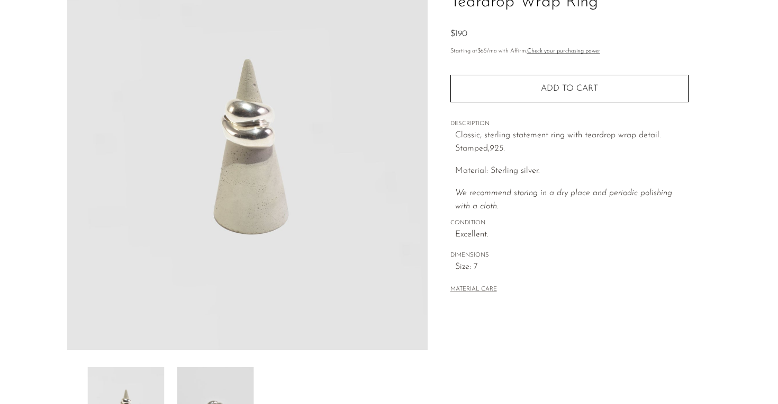
scroll to position [93, 0]
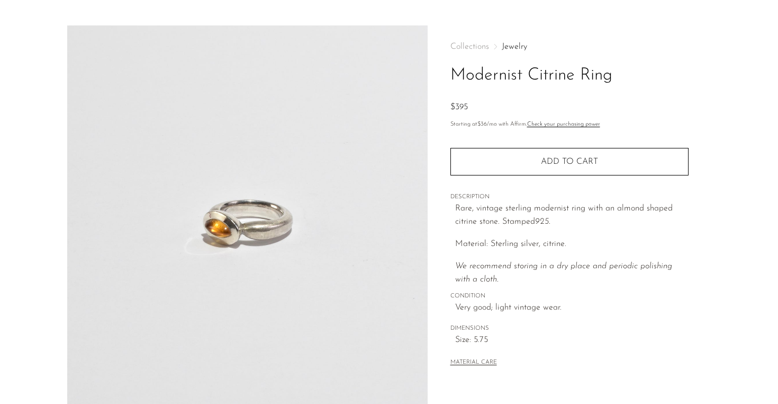
scroll to position [20, 0]
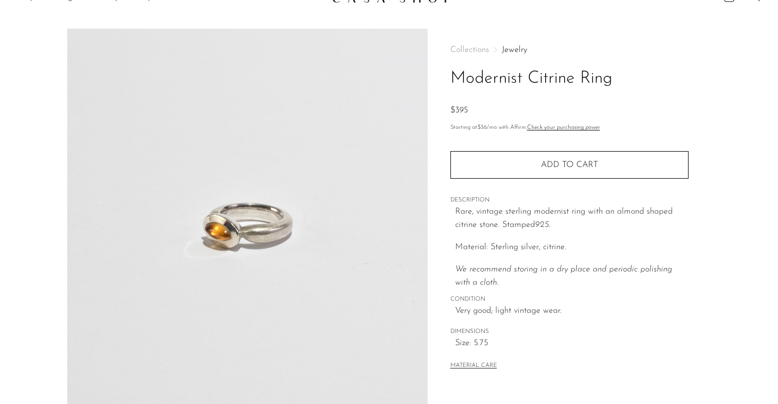
drag, startPoint x: 444, startPoint y: 81, endPoint x: 630, endPoint y: 92, distance: 186.2
click at [630, 92] on div "Collections Jewelry Modernist Citrine Ring $395 Starting at $36 /mo with Affirm…" at bounding box center [569, 278] width 283 height 499
copy h1 "Modernist Citrine Ring"
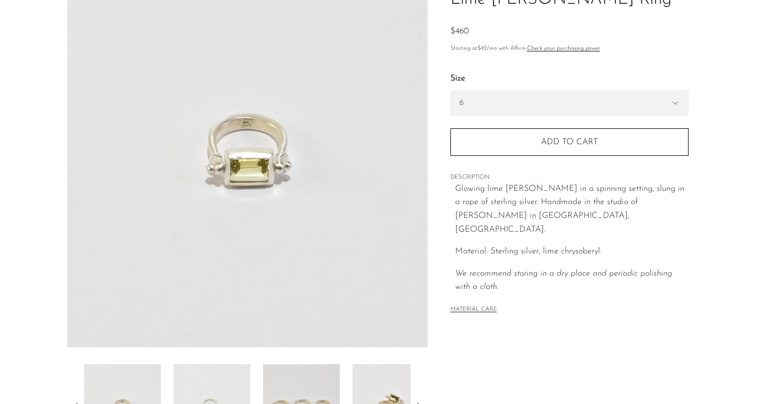
scroll to position [87, 0]
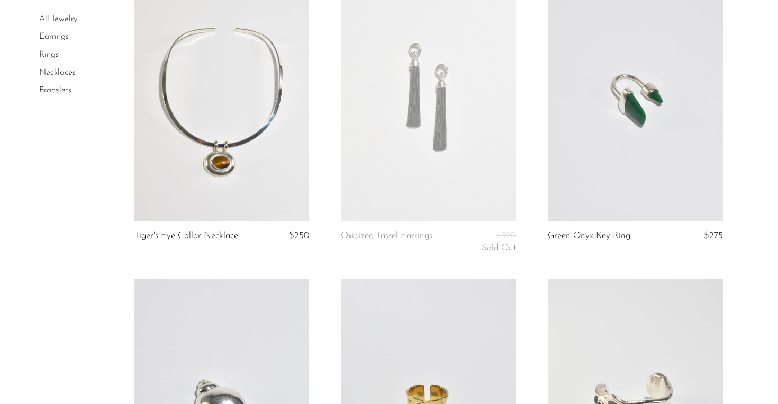
scroll to position [428, 0]
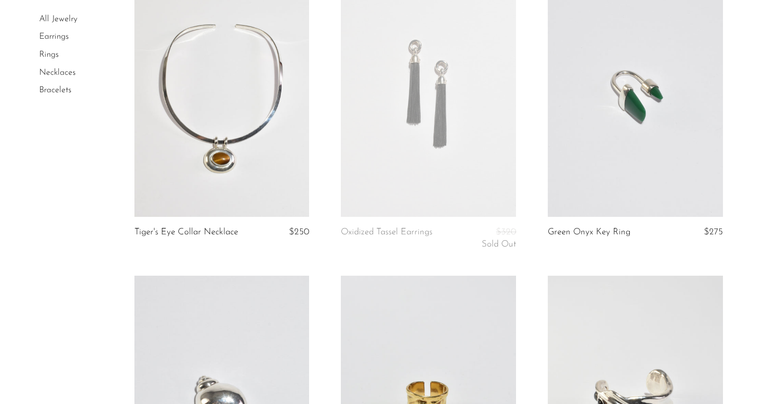
click at [204, 230] on link "Tiger's Eye Collar Necklace" at bounding box center [187, 232] width 104 height 10
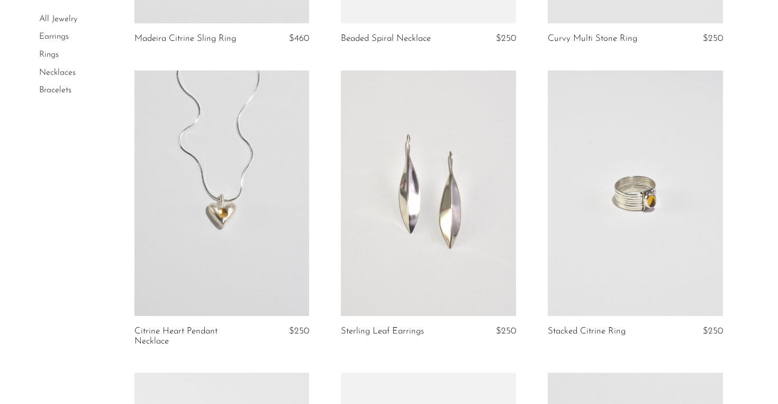
scroll to position [1836, 0]
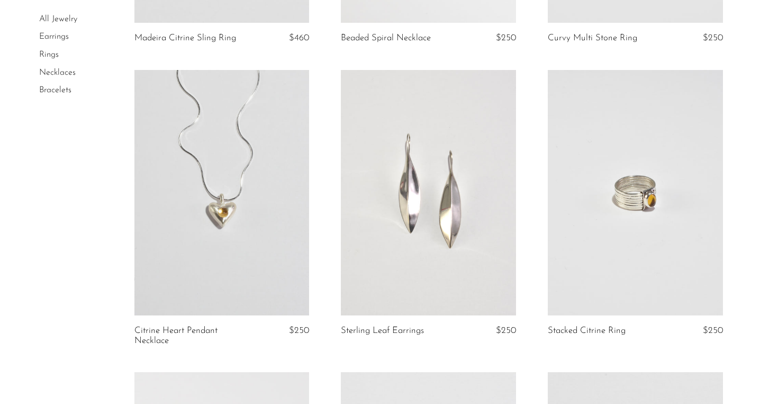
click at [560, 321] on article "Stacked Citrine Ring $250" at bounding box center [635, 221] width 207 height 302
click at [559, 327] on link "Stacked Citrine Ring" at bounding box center [587, 331] width 78 height 10
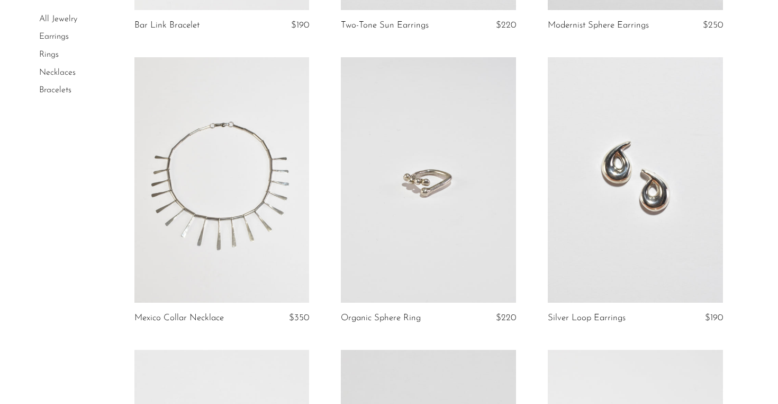
scroll to position [2444, 0]
click at [387, 275] on link at bounding box center [428, 178] width 175 height 245
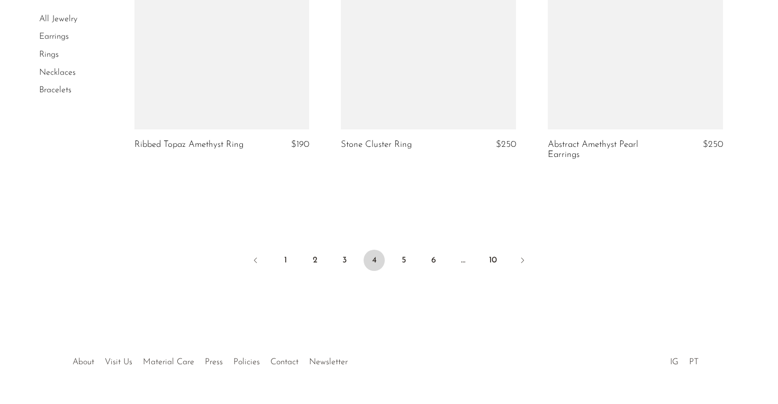
scroll to position [3508, 0]
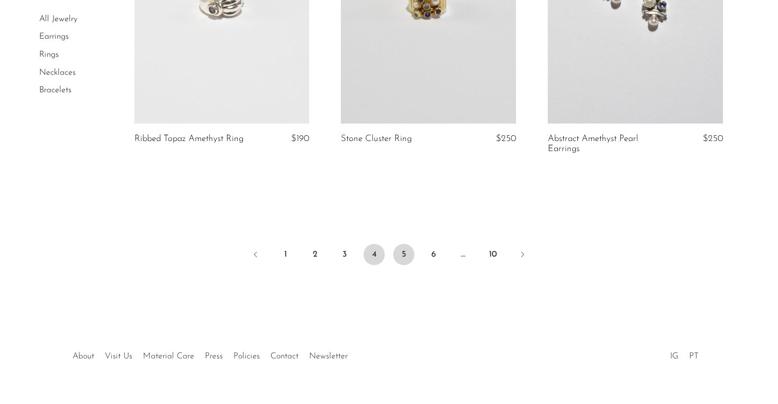
click at [413, 252] on link "5" at bounding box center [403, 254] width 21 height 21
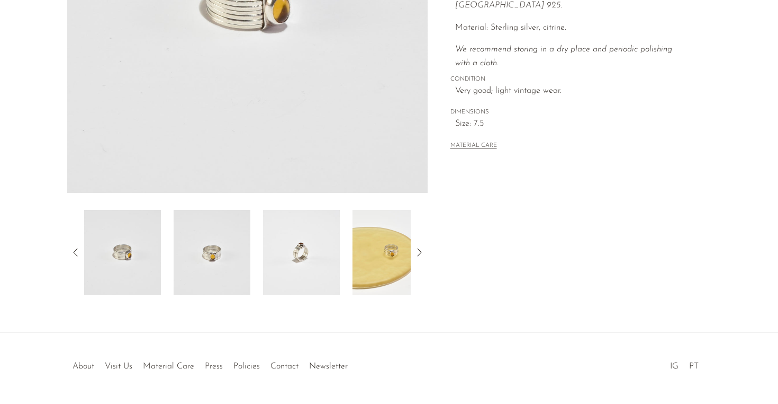
scroll to position [255, 0]
click at [389, 223] on img at bounding box center [391, 250] width 77 height 85
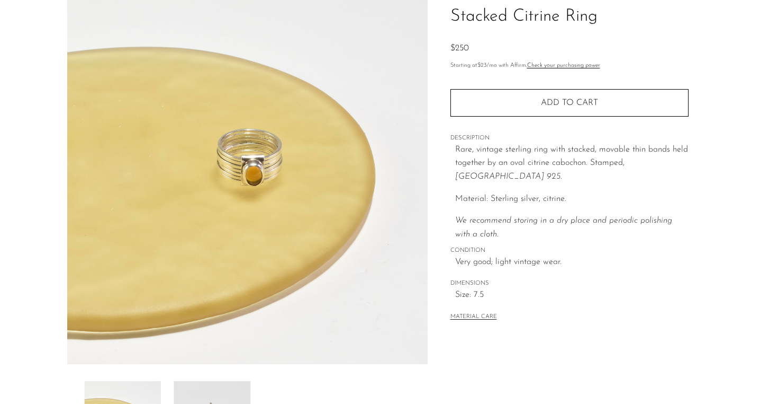
scroll to position [81, 0]
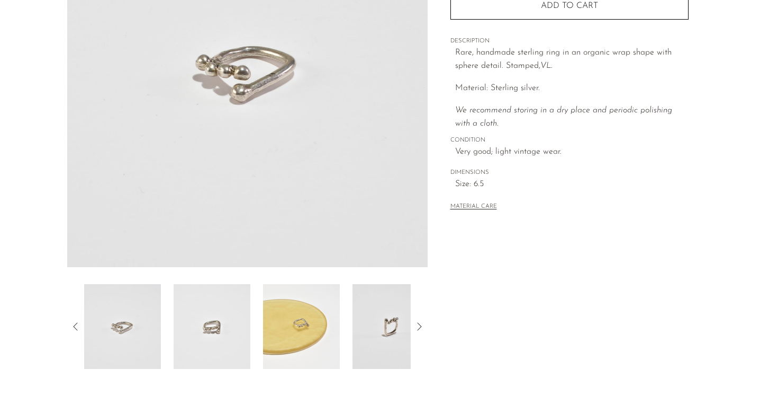
scroll to position [219, 0]
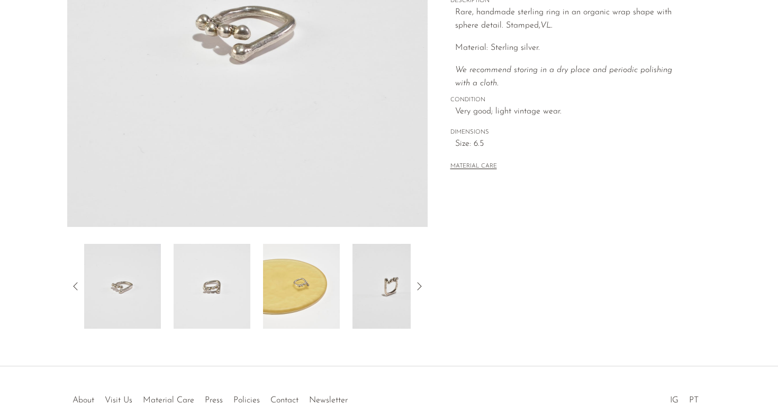
click at [195, 296] on img at bounding box center [212, 286] width 77 height 85
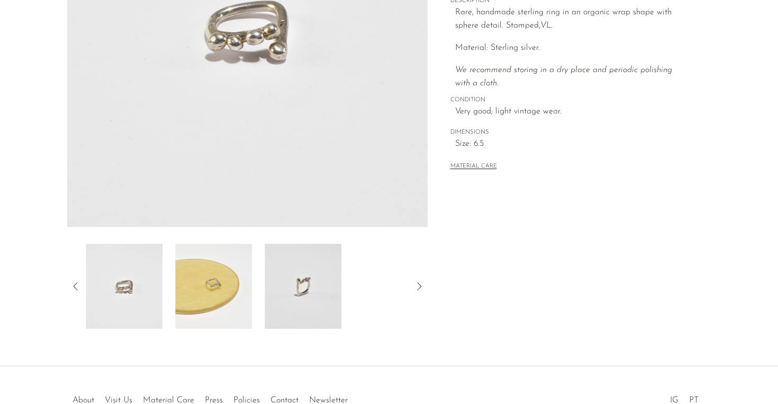
click at [264, 295] on div at bounding box center [247, 286] width 327 height 85
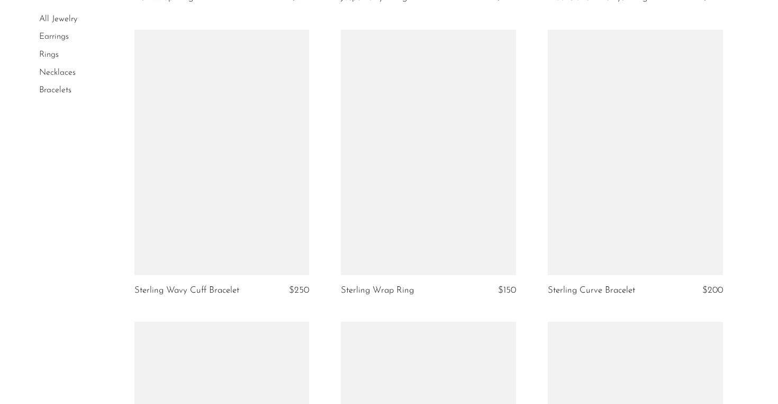
scroll to position [3035, 0]
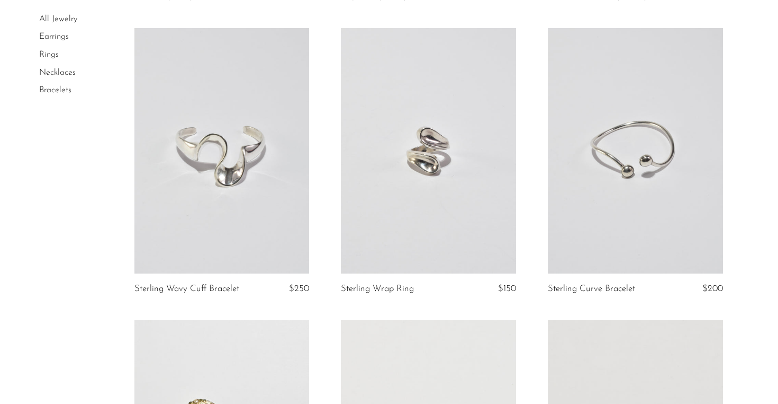
click at [208, 184] on link at bounding box center [222, 150] width 175 height 245
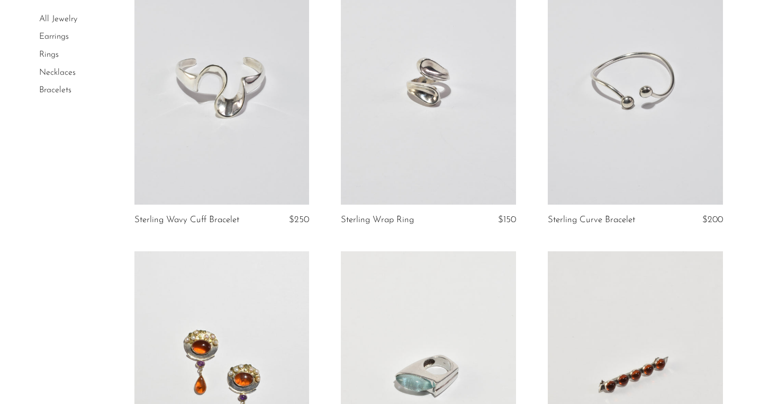
scroll to position [3104, 0]
click at [581, 216] on link "Sterling Curve Bracelet" at bounding box center [591, 219] width 87 height 10
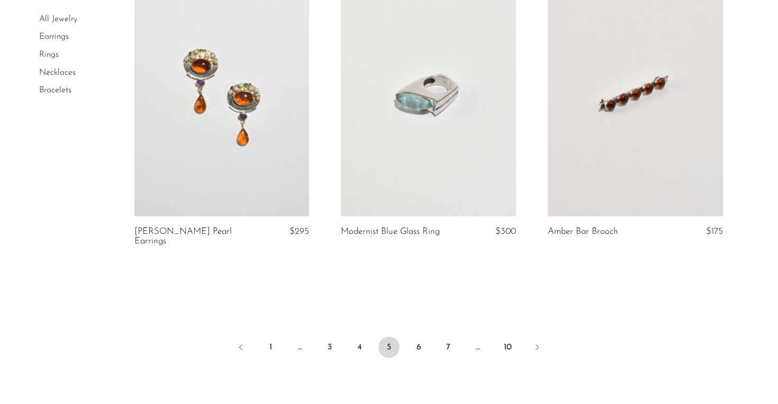
scroll to position [3500, 0]
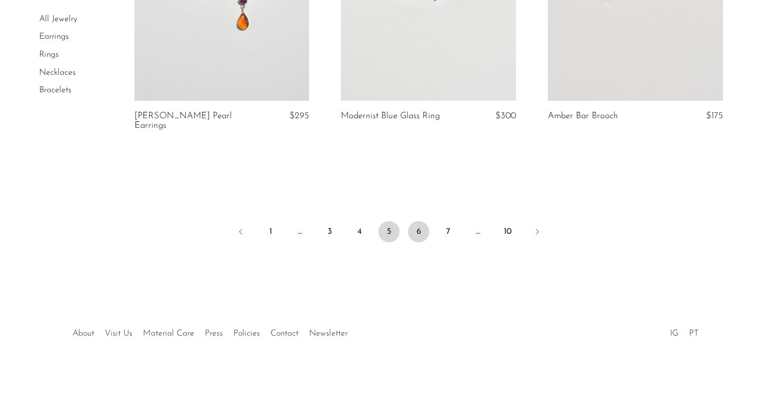
click at [417, 230] on link "6" at bounding box center [418, 231] width 21 height 21
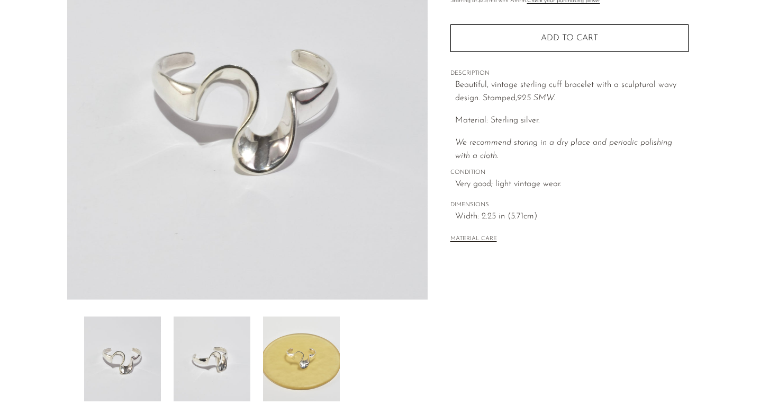
scroll to position [165, 0]
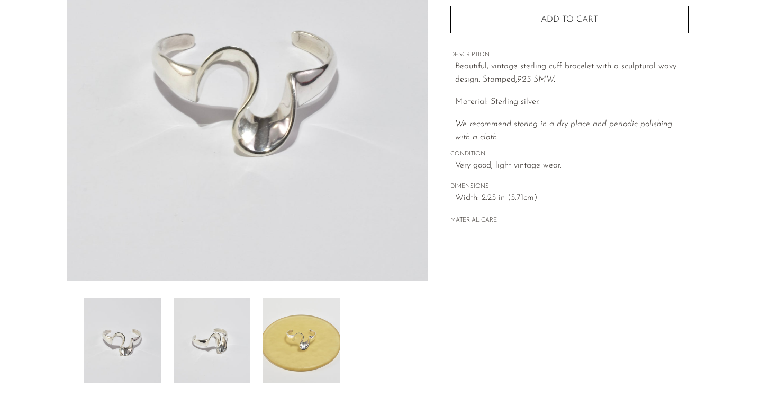
click at [237, 373] on img at bounding box center [212, 340] width 77 height 85
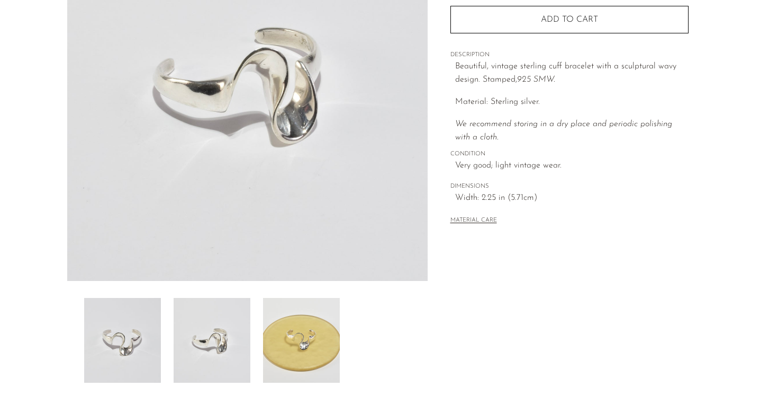
click at [313, 343] on img at bounding box center [301, 340] width 77 height 85
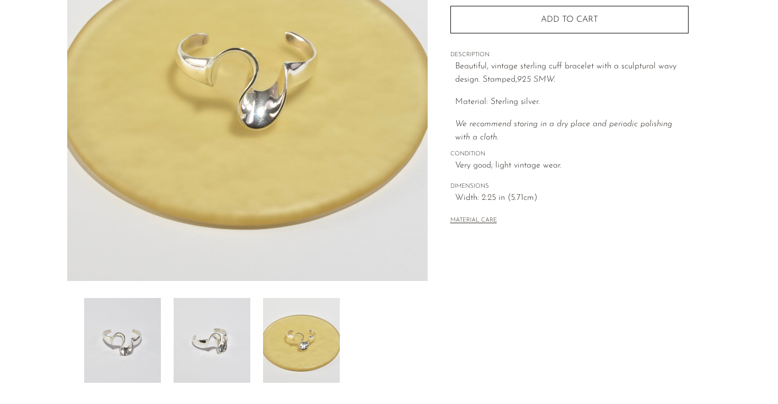
scroll to position [147, 0]
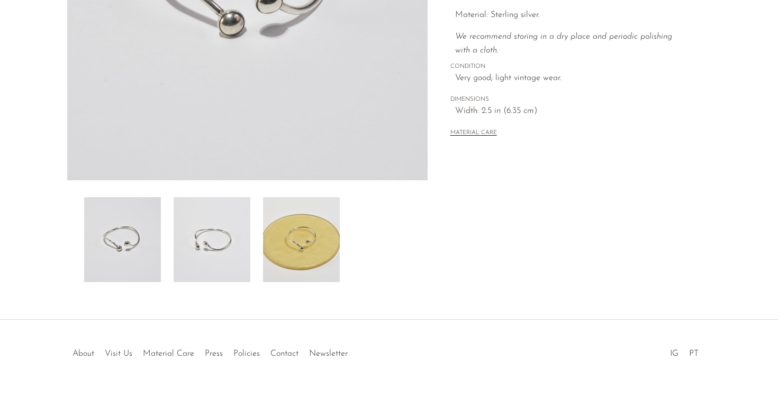
scroll to position [286, 0]
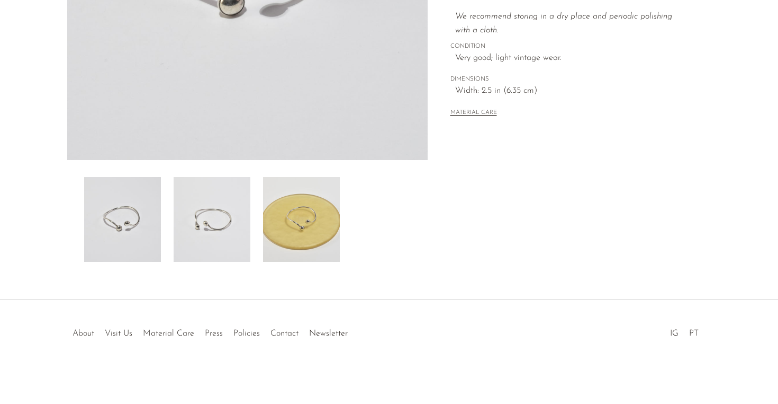
click at [284, 194] on img at bounding box center [301, 219] width 77 height 85
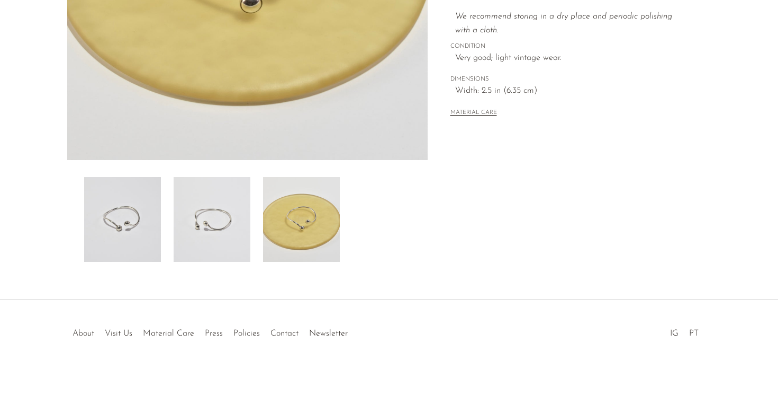
click at [210, 215] on img at bounding box center [212, 219] width 77 height 85
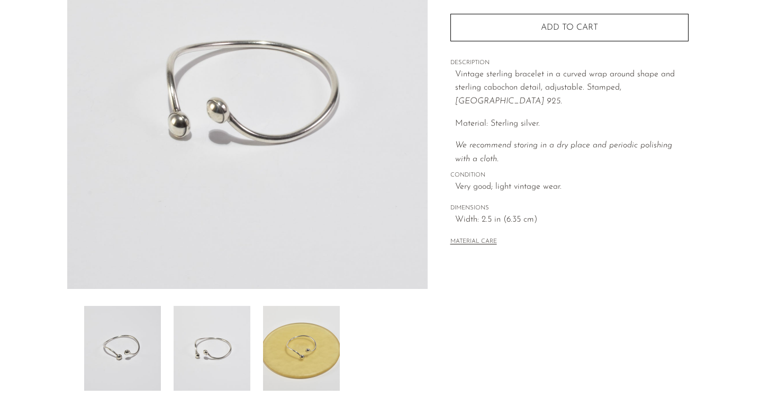
scroll to position [155, 0]
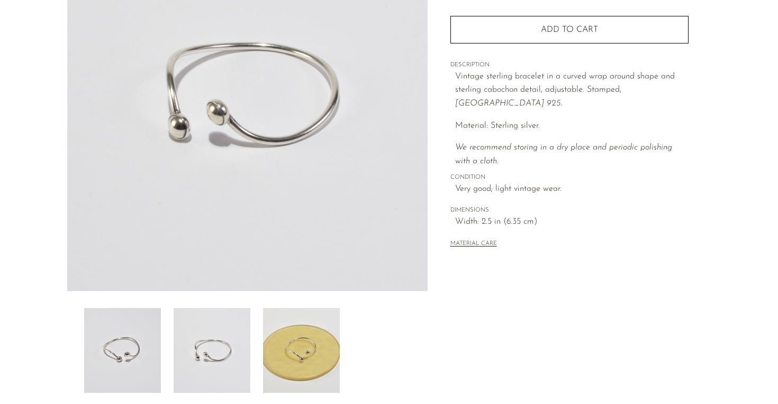
click at [156, 338] on img at bounding box center [122, 350] width 77 height 85
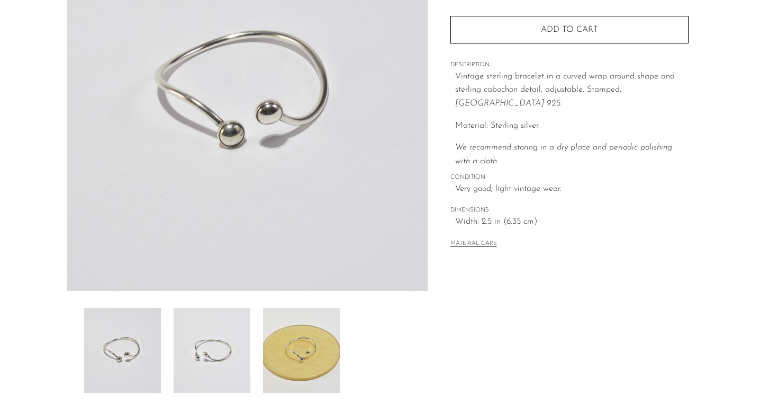
click at [191, 347] on img at bounding box center [212, 350] width 77 height 85
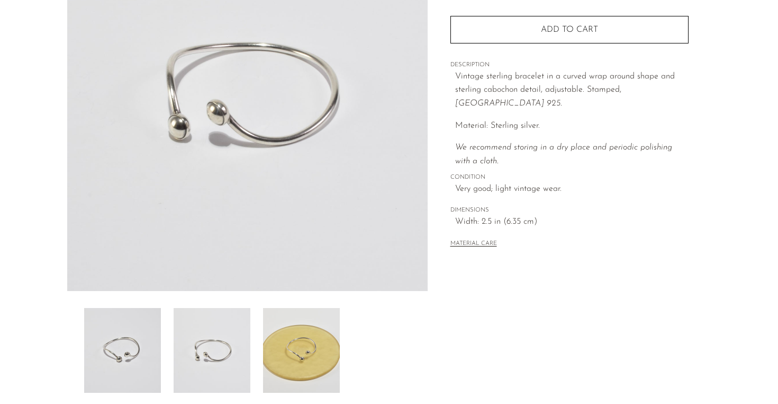
click at [268, 357] on img at bounding box center [301, 350] width 77 height 85
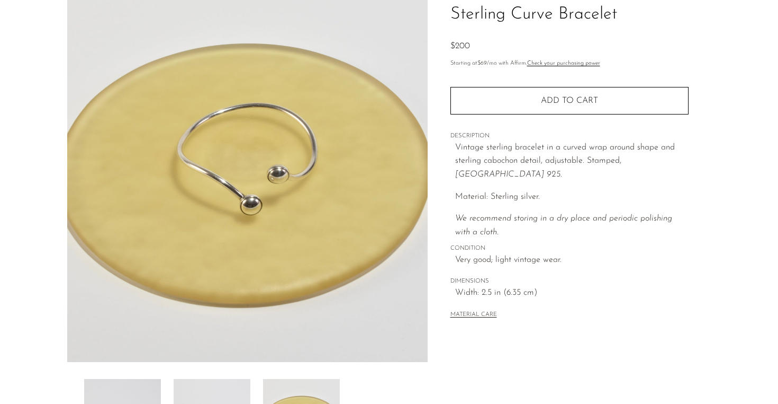
scroll to position [84, 0]
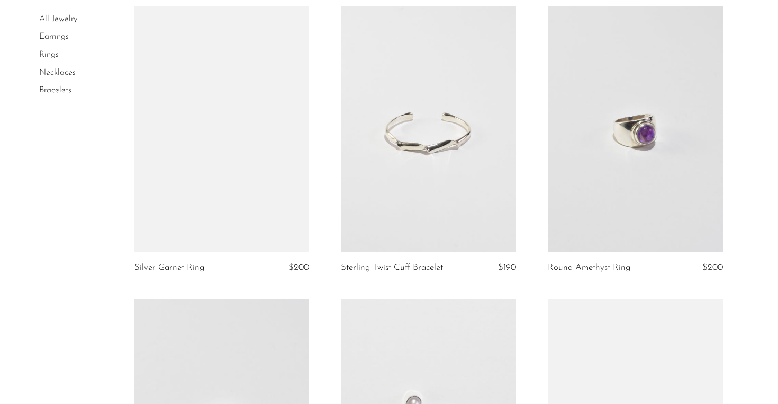
scroll to position [1564, 0]
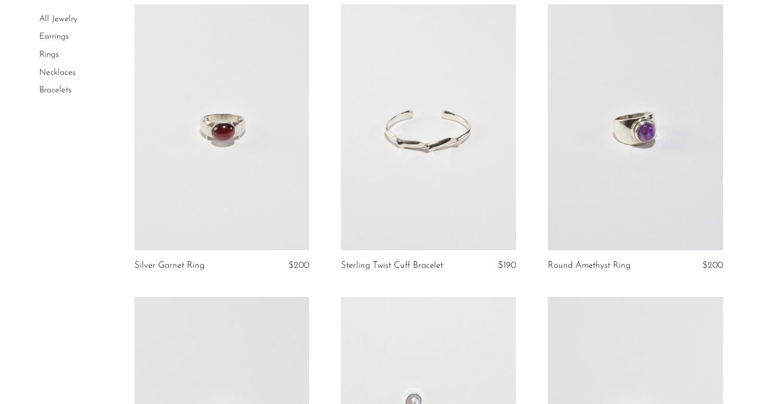
click at [253, 212] on link at bounding box center [222, 126] width 175 height 245
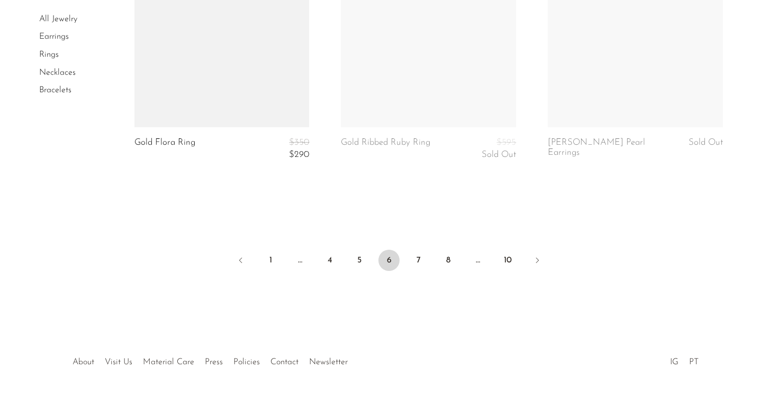
scroll to position [3490, 0]
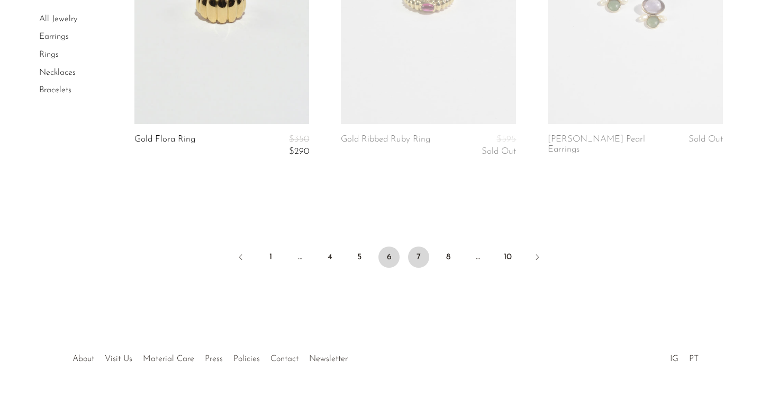
click at [418, 257] on link "7" at bounding box center [418, 256] width 21 height 21
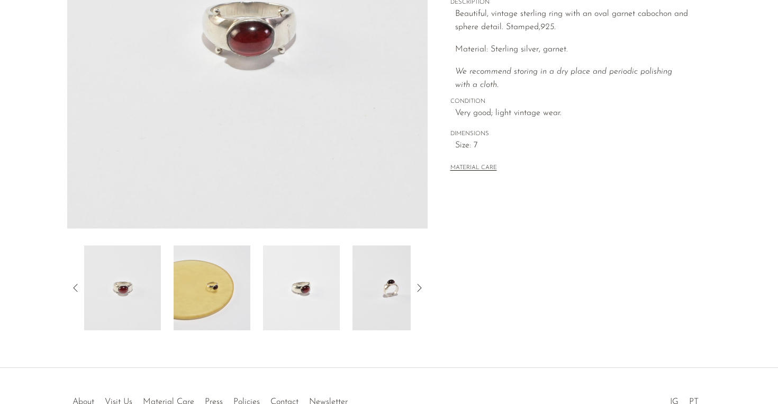
scroll to position [221, 0]
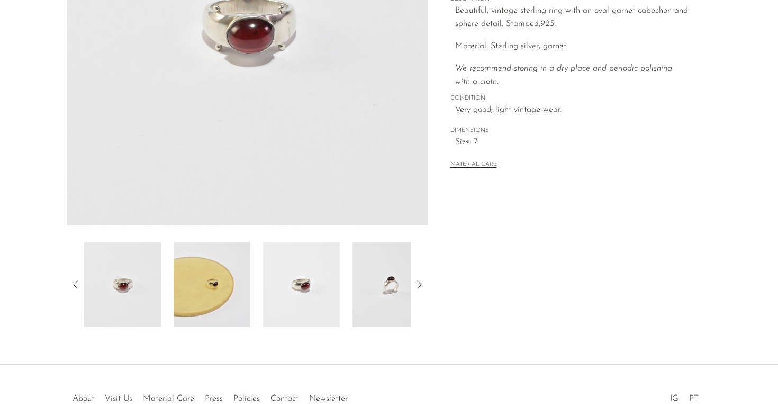
click at [245, 288] on img at bounding box center [212, 284] width 77 height 85
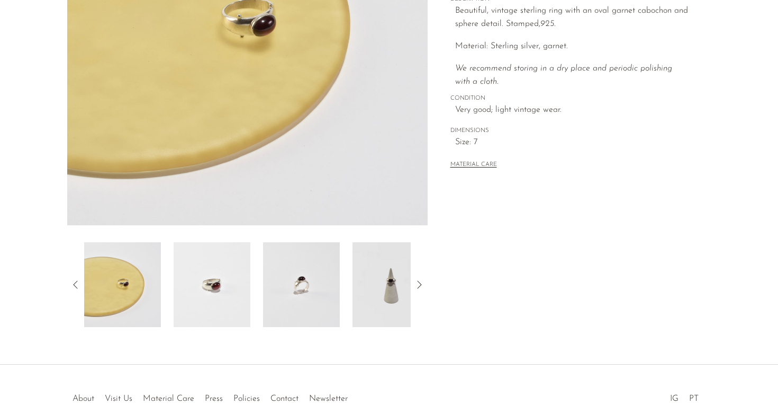
click at [285, 289] on img at bounding box center [301, 284] width 77 height 85
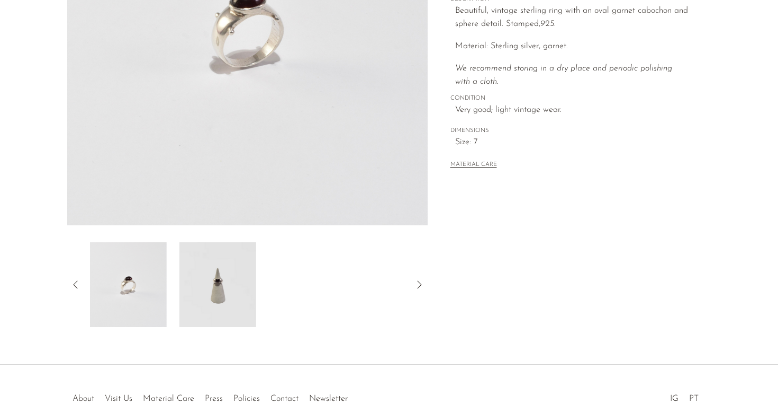
click at [301, 293] on div at bounding box center [247, 284] width 327 height 85
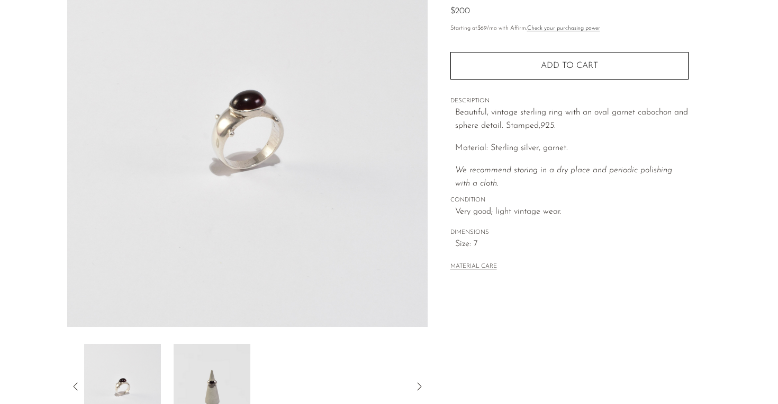
scroll to position [117, 0]
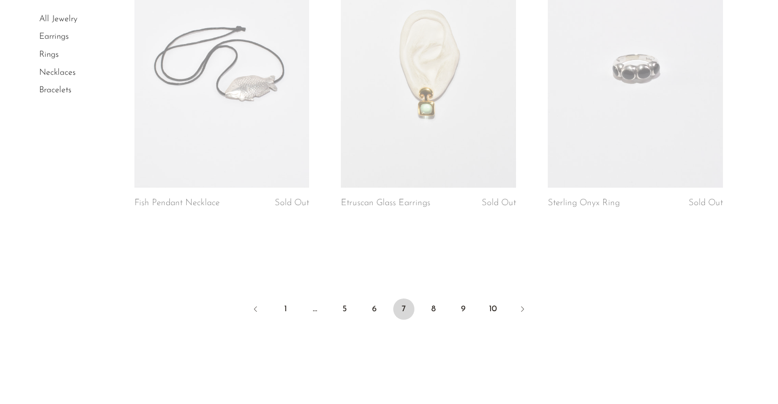
scroll to position [3476, 0]
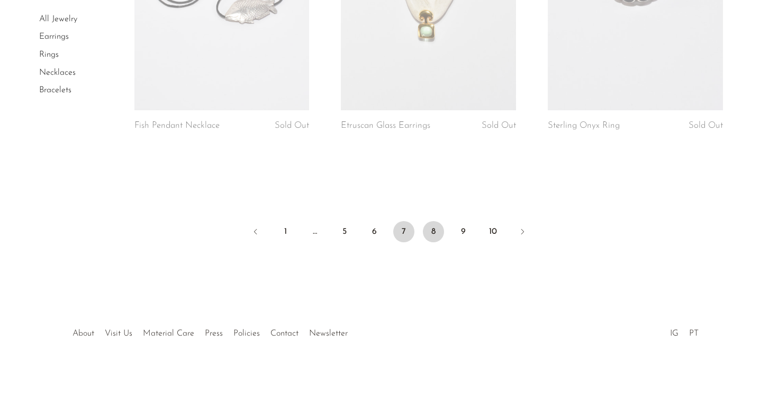
click at [439, 231] on link "8" at bounding box center [433, 231] width 21 height 21
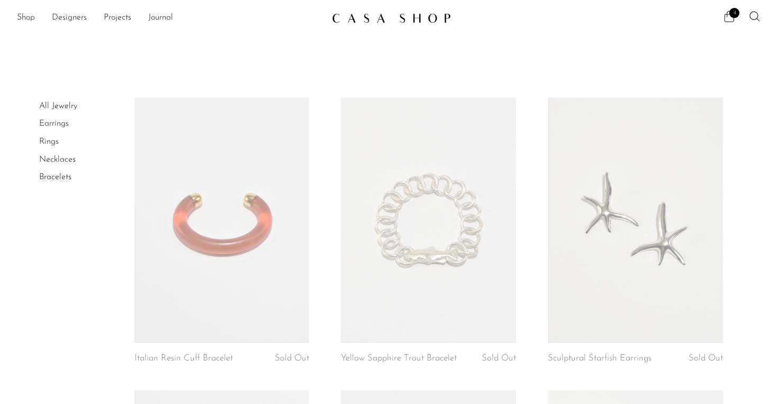
click at [729, 17] on icon at bounding box center [729, 16] width 13 height 13
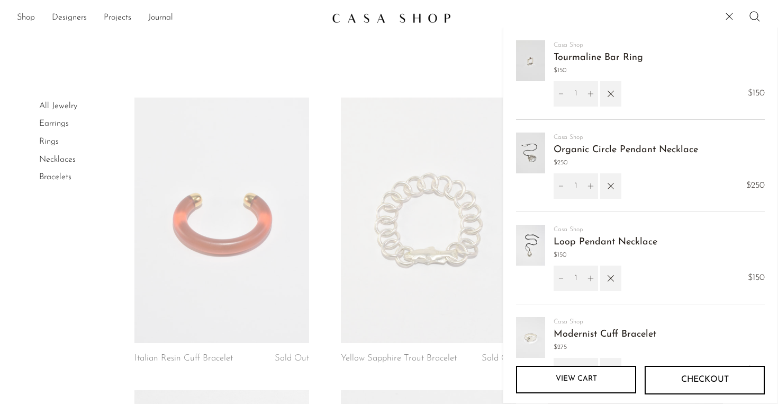
click at [418, 101] on link at bounding box center [428, 219] width 175 height 245
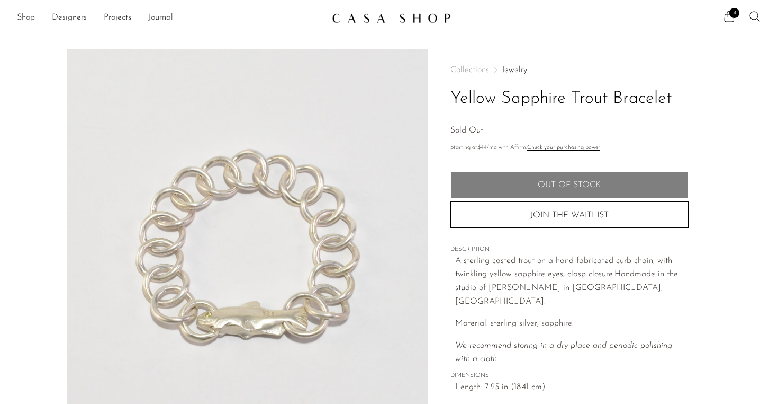
click at [20, 17] on link "Shop" at bounding box center [26, 18] width 18 height 14
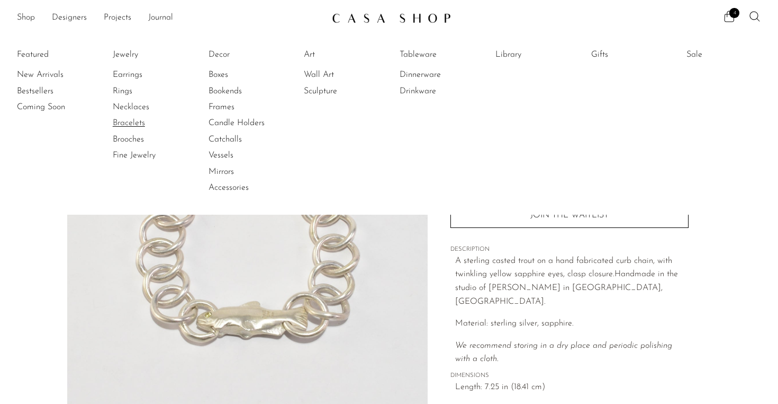
click at [122, 119] on link "Bracelets" at bounding box center [152, 123] width 79 height 12
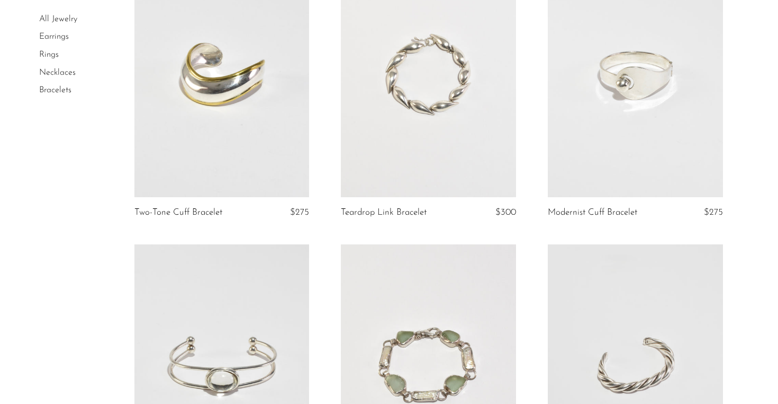
scroll to position [111, 0]
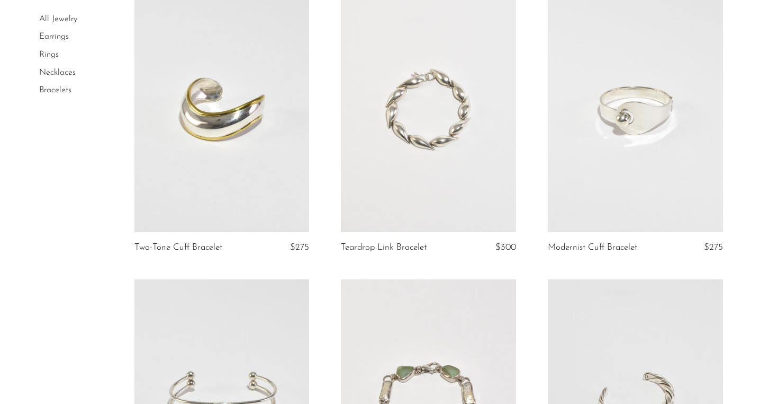
click at [412, 127] on link at bounding box center [428, 109] width 175 height 245
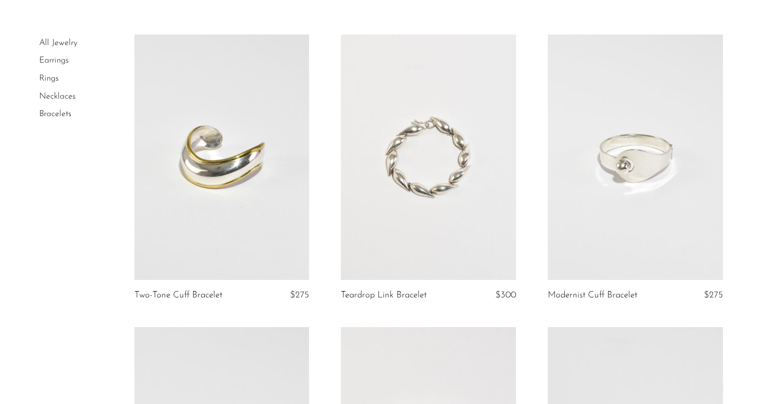
scroll to position [60, 0]
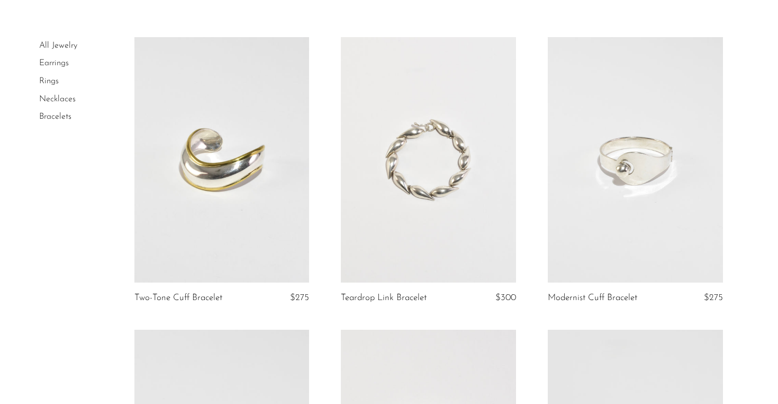
click at [586, 208] on link at bounding box center [635, 159] width 175 height 245
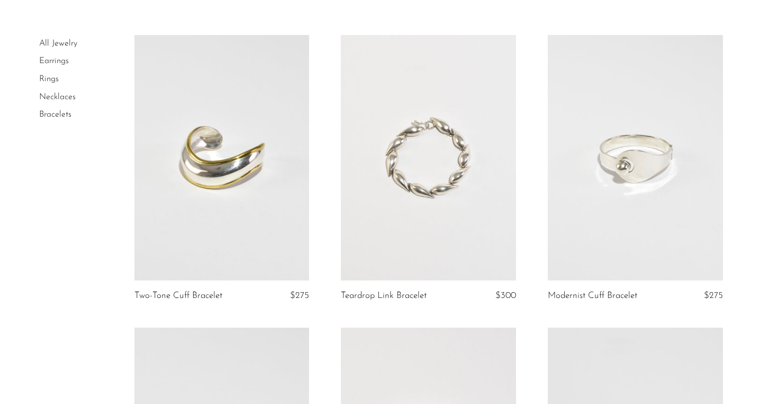
scroll to position [0, 0]
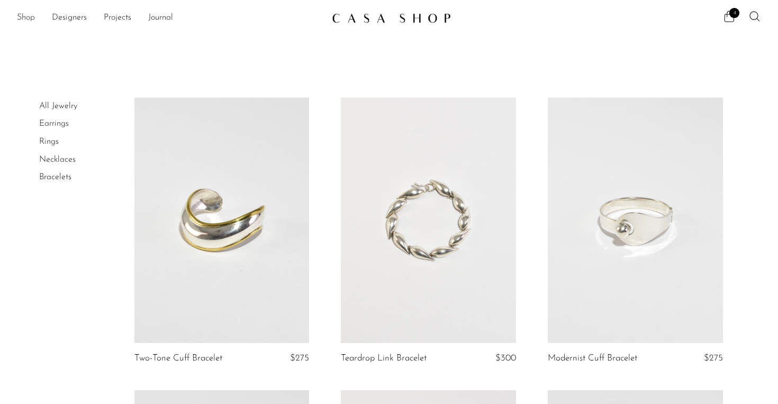
click at [25, 19] on link "Shop" at bounding box center [26, 18] width 18 height 14
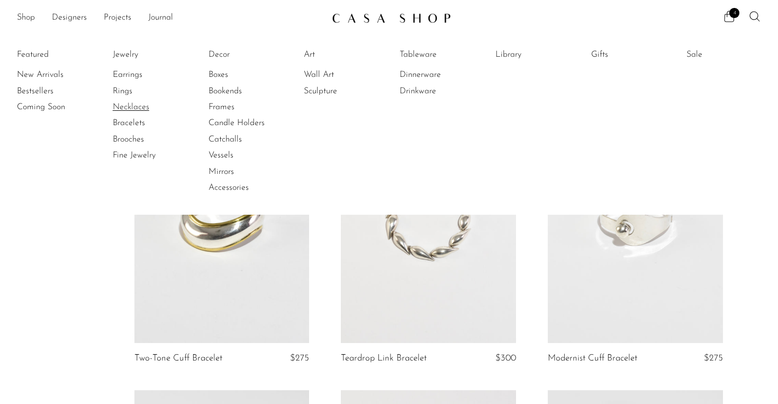
click at [127, 106] on link "Necklaces" at bounding box center [152, 107] width 79 height 12
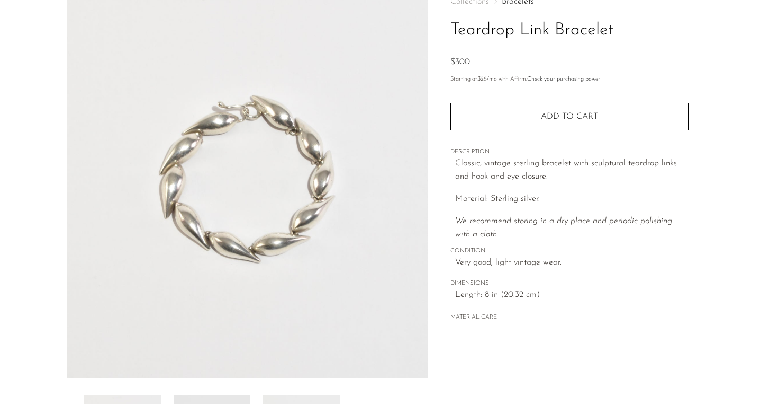
scroll to position [69, 0]
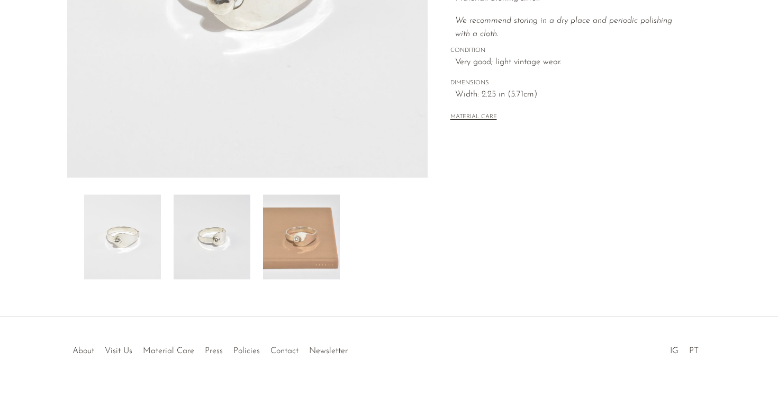
scroll to position [282, 0]
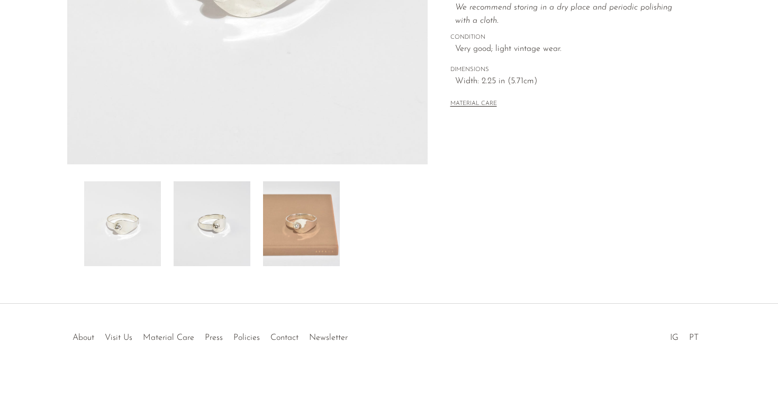
click at [294, 219] on img at bounding box center [301, 223] width 77 height 85
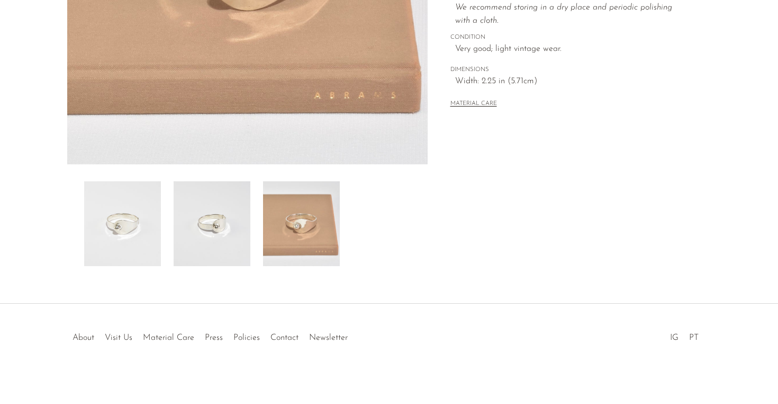
click at [239, 222] on img at bounding box center [212, 223] width 77 height 85
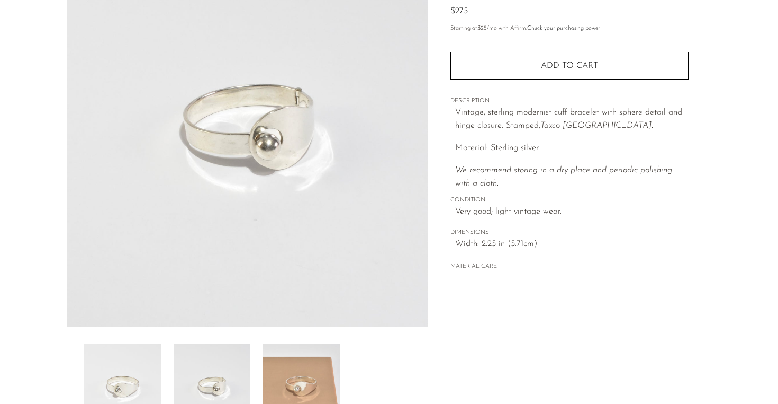
scroll to position [0, 0]
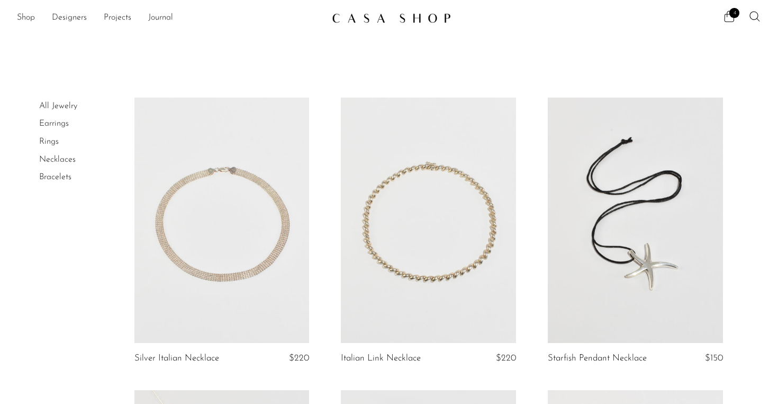
click at [254, 249] on link at bounding box center [222, 219] width 175 height 245
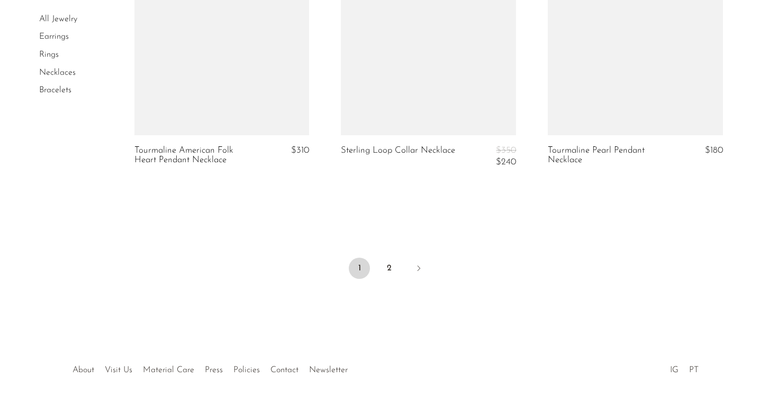
scroll to position [3539, 0]
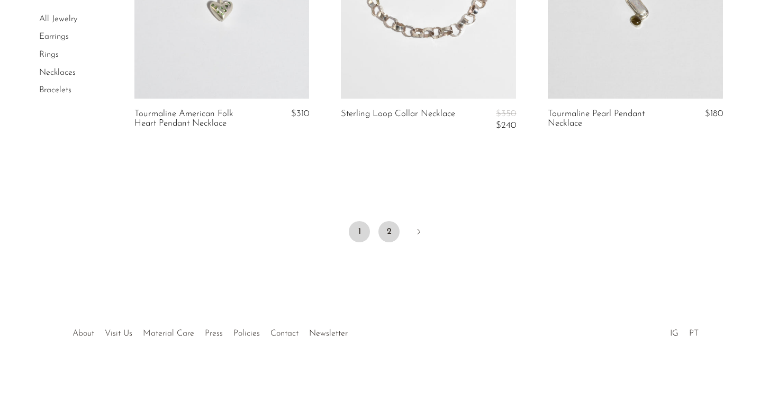
click at [395, 232] on link "2" at bounding box center [389, 231] width 21 height 21
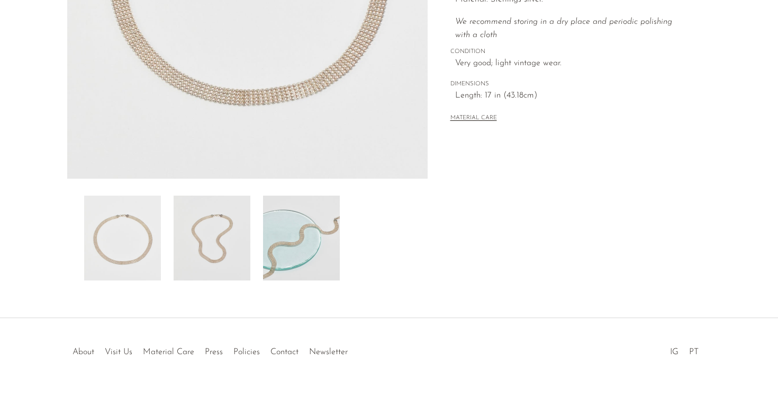
scroll to position [277, 0]
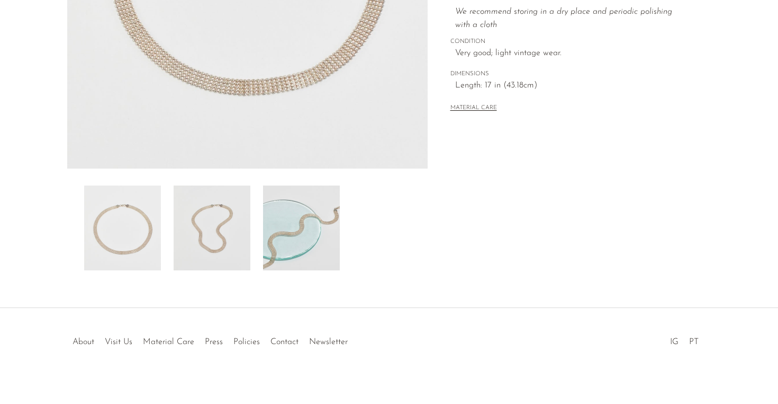
click at [303, 236] on img at bounding box center [301, 227] width 77 height 85
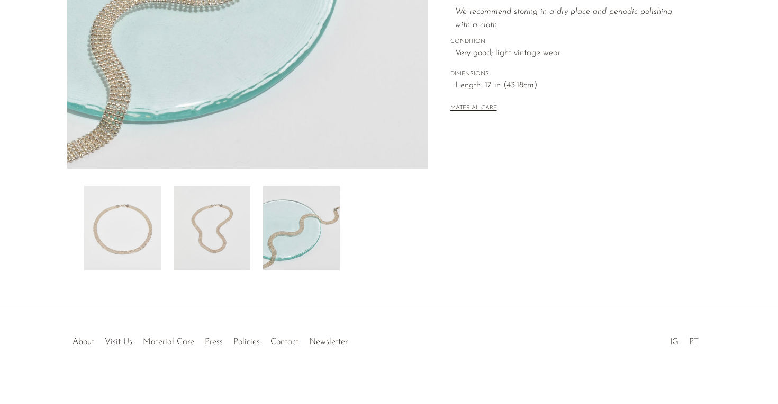
click at [222, 235] on img at bounding box center [212, 227] width 77 height 85
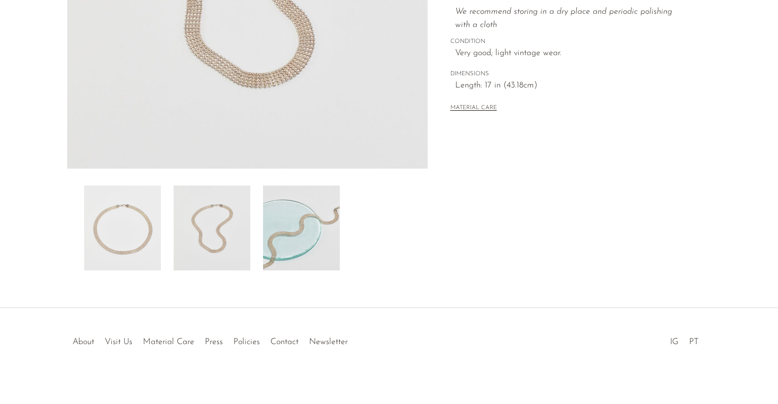
click at [143, 233] on img at bounding box center [122, 227] width 77 height 85
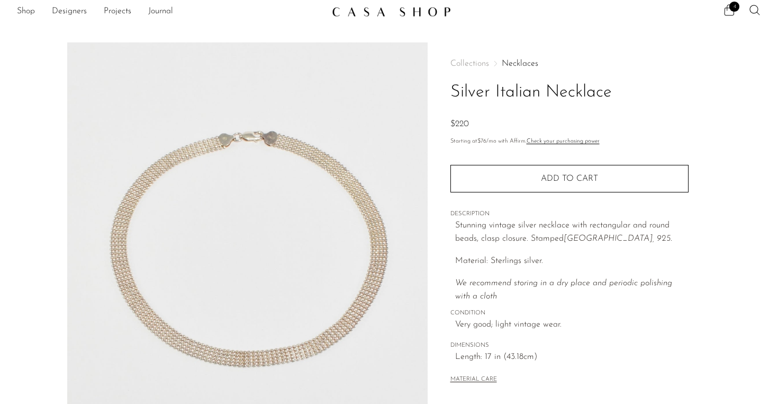
scroll to position [0, 0]
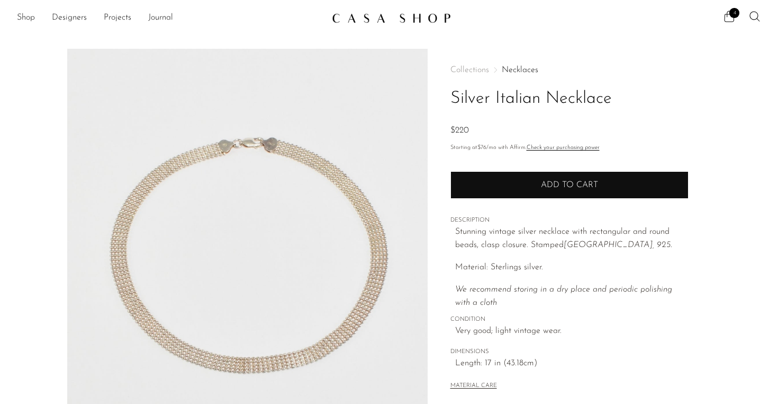
click at [502, 182] on button "Add to cart" at bounding box center [570, 185] width 238 height 28
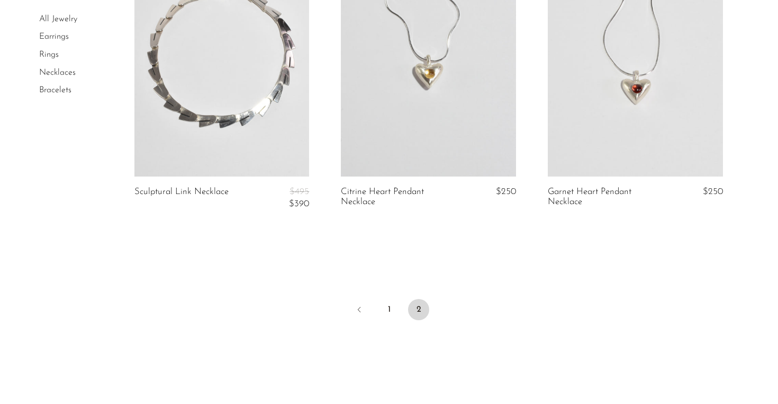
scroll to position [162, 0]
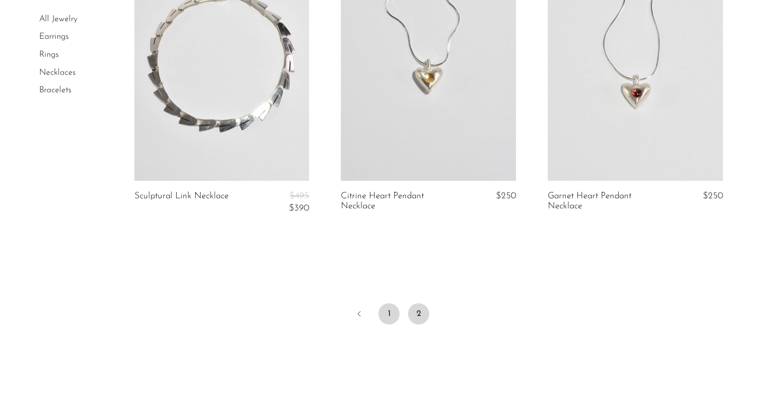
click at [382, 317] on link "1" at bounding box center [389, 313] width 21 height 21
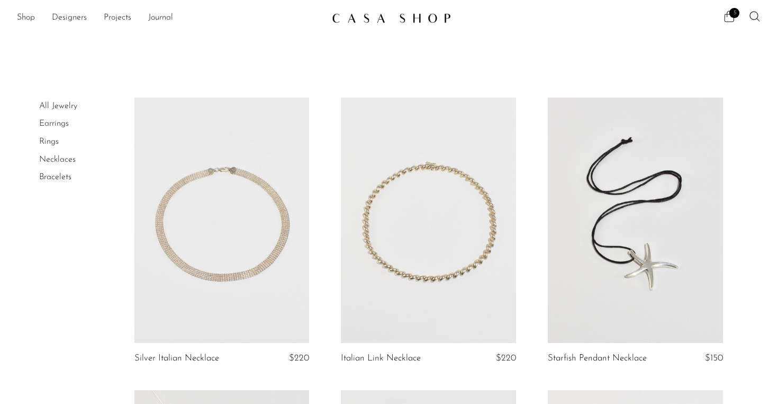
click at [728, 19] on icon at bounding box center [729, 16] width 13 height 13
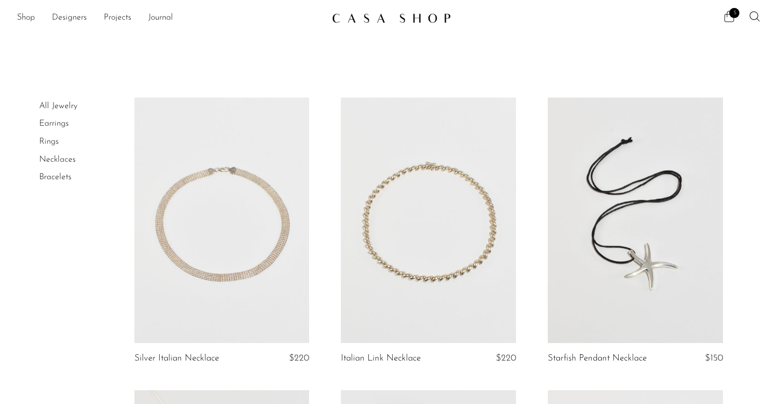
click at [733, 19] on icon at bounding box center [729, 16] width 13 height 13
